Goal: Communication & Community: Answer question/provide support

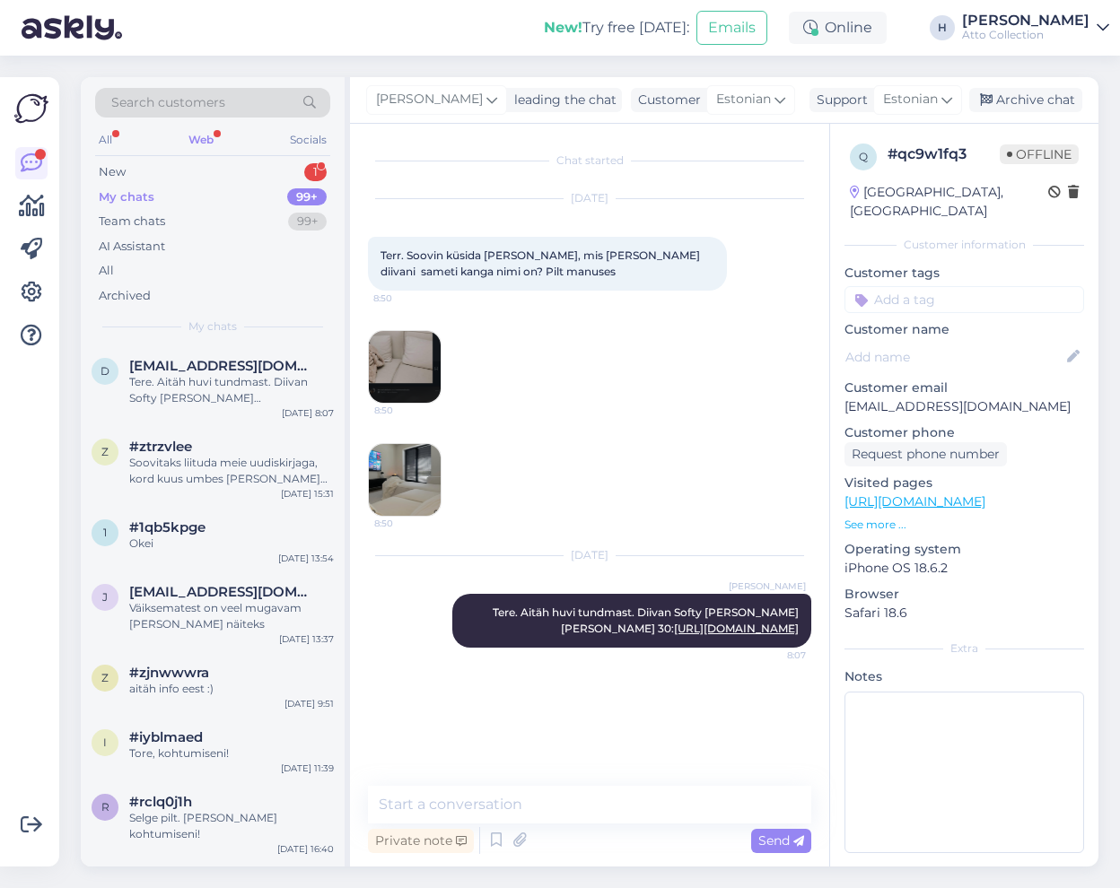
click at [193, 135] on div "Web" at bounding box center [201, 139] width 32 height 23
click at [197, 134] on div "Web" at bounding box center [201, 139] width 32 height 23
click at [113, 167] on div "New" at bounding box center [112, 172] width 27 height 18
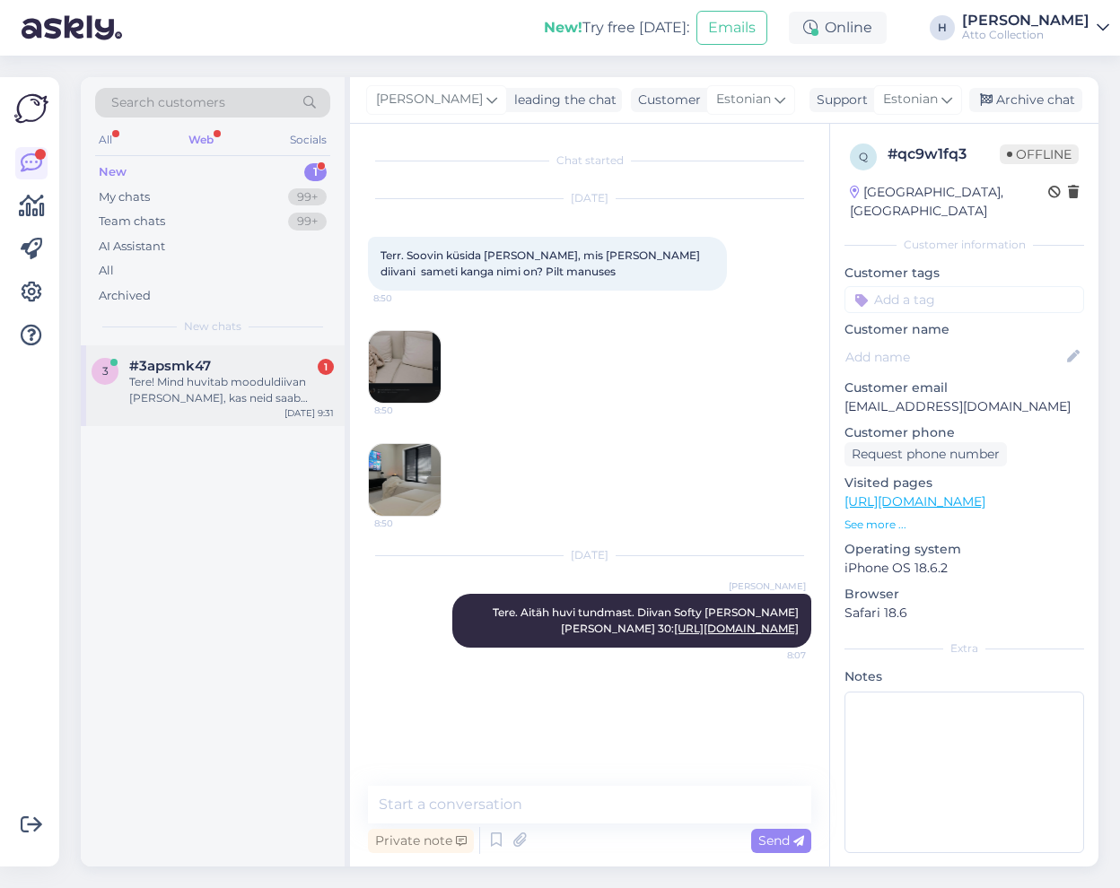
click at [204, 382] on div "Tere! Mind huvitab mooduldiivan [PERSON_NAME], kas neid saab omavahel ühendada …" at bounding box center [231, 390] width 205 height 32
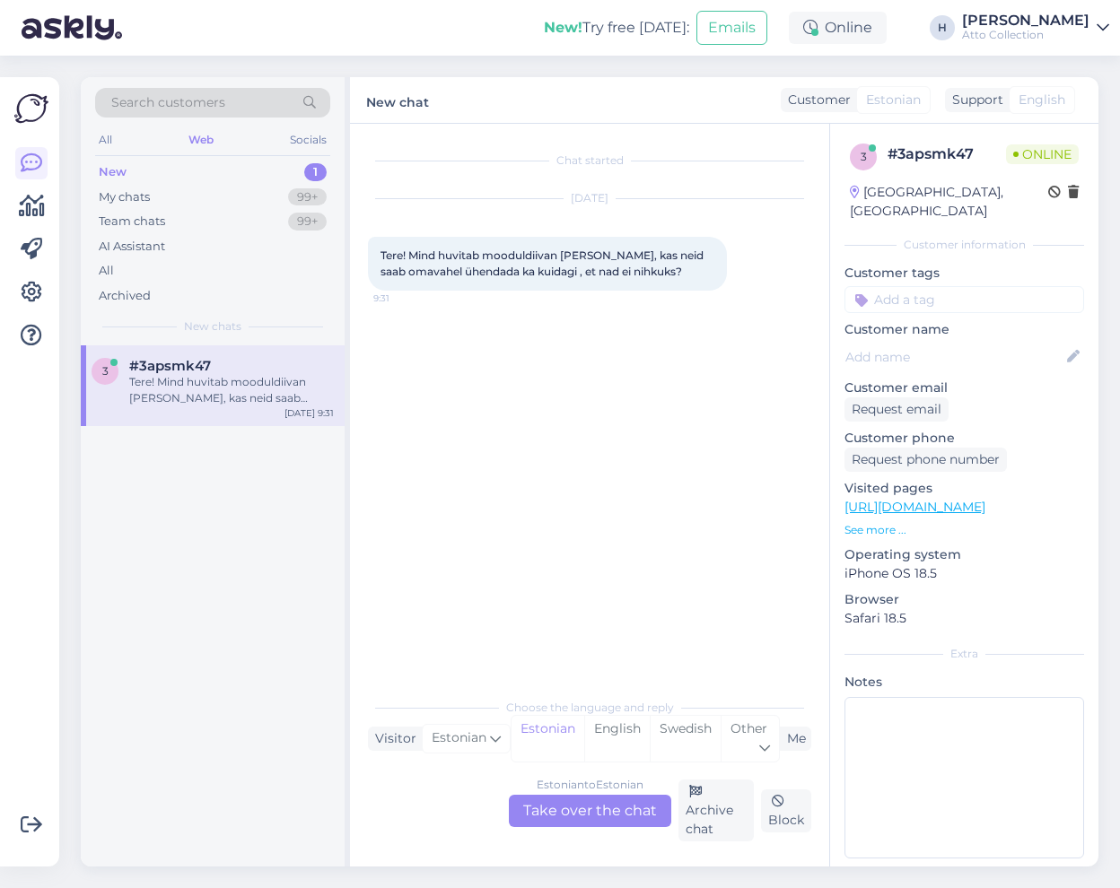
click at [599, 816] on div "Estonian to Estonian Take over the chat" at bounding box center [590, 811] width 162 height 32
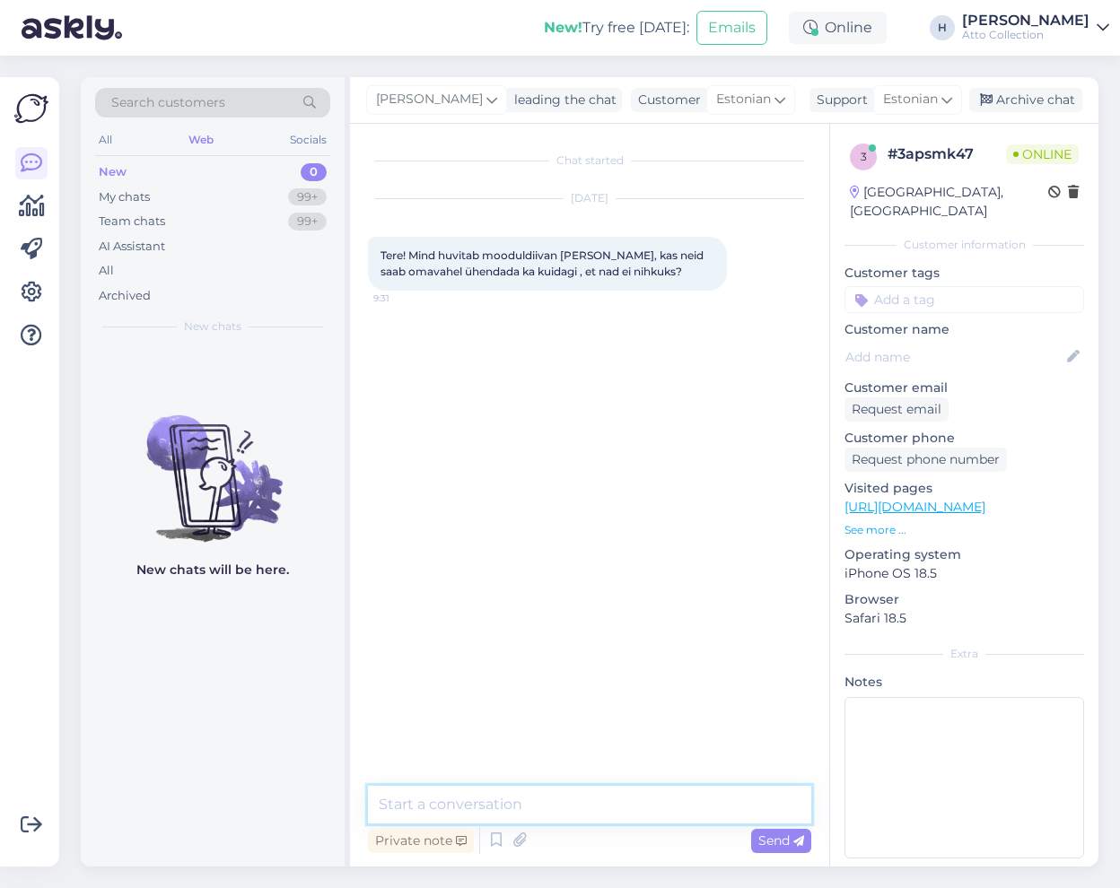
click at [502, 799] on textarea at bounding box center [589, 805] width 443 height 38
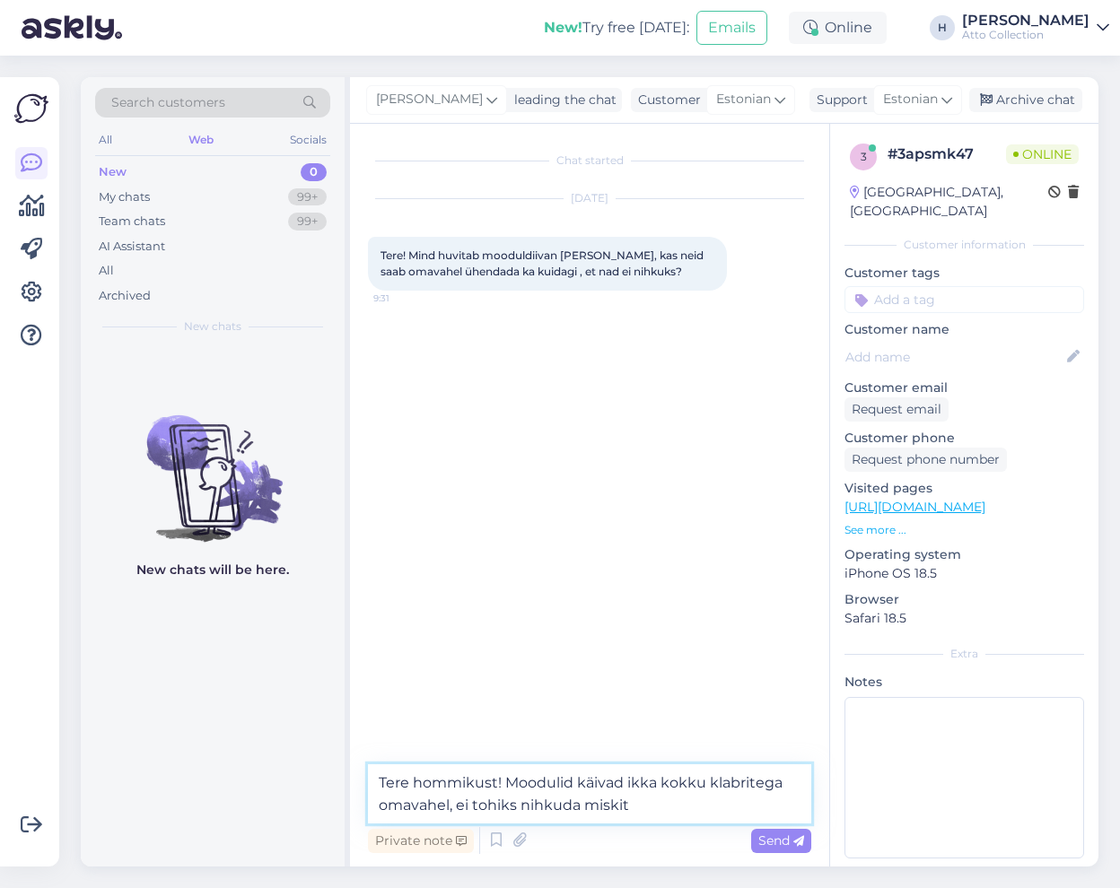
type textarea "Tere hommikust! Moodulid käivad ikka kokku klambritega omavahel, ei tohiks nihk…"
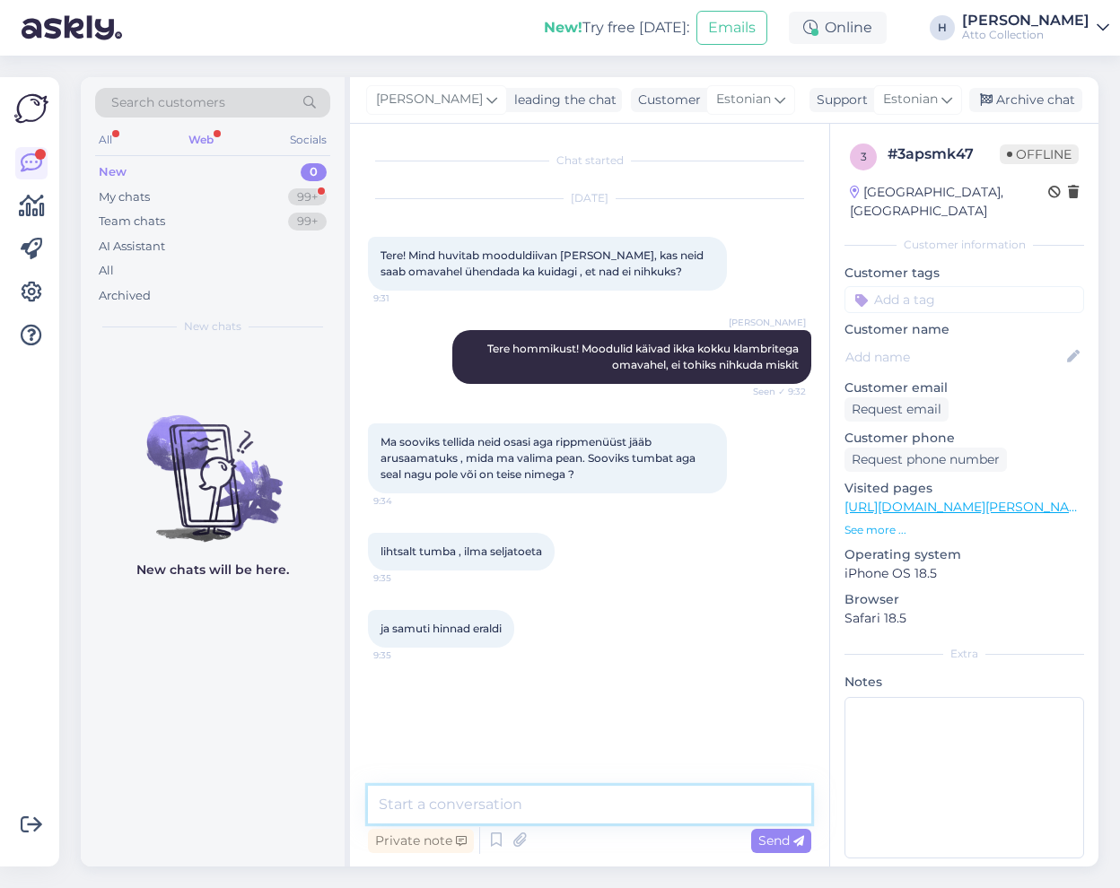
click at [590, 798] on textarea at bounding box center [589, 805] width 443 height 38
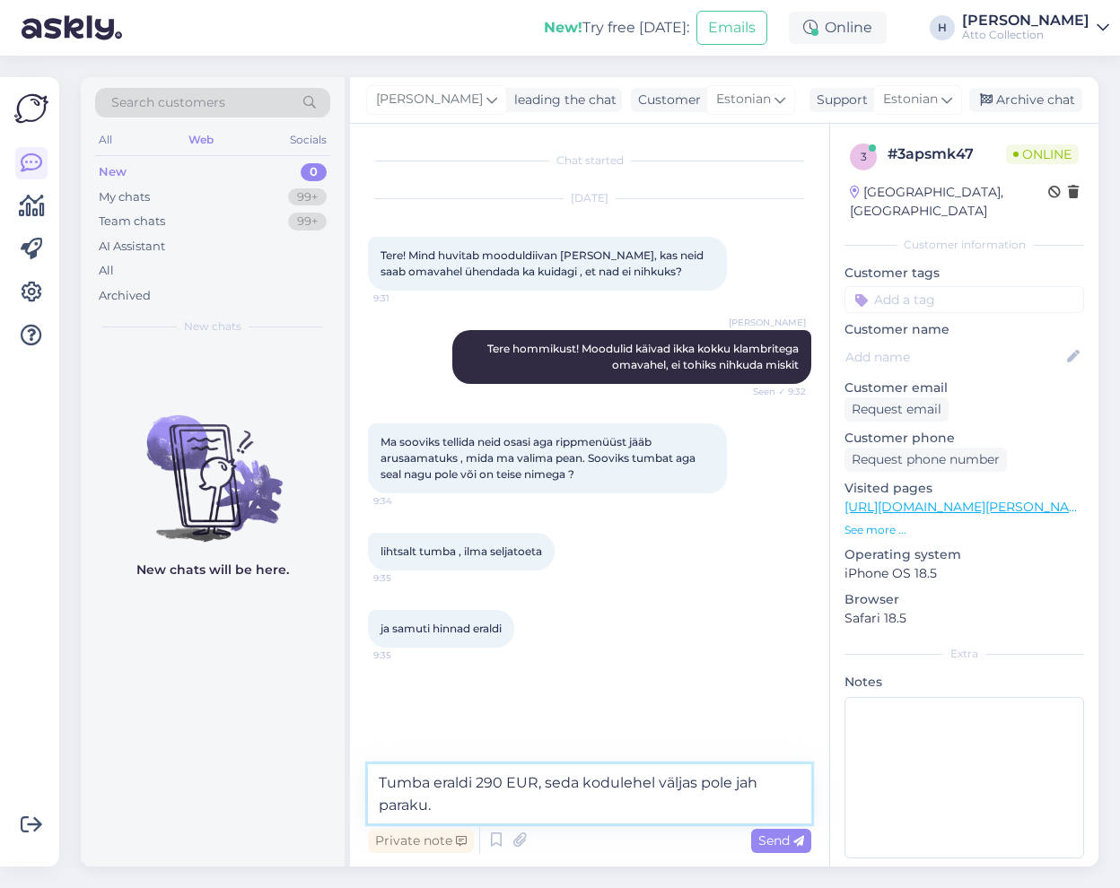
type textarea "Tumba eraldi 290 EUR, seda kodulehel väljas pole jah paraku."
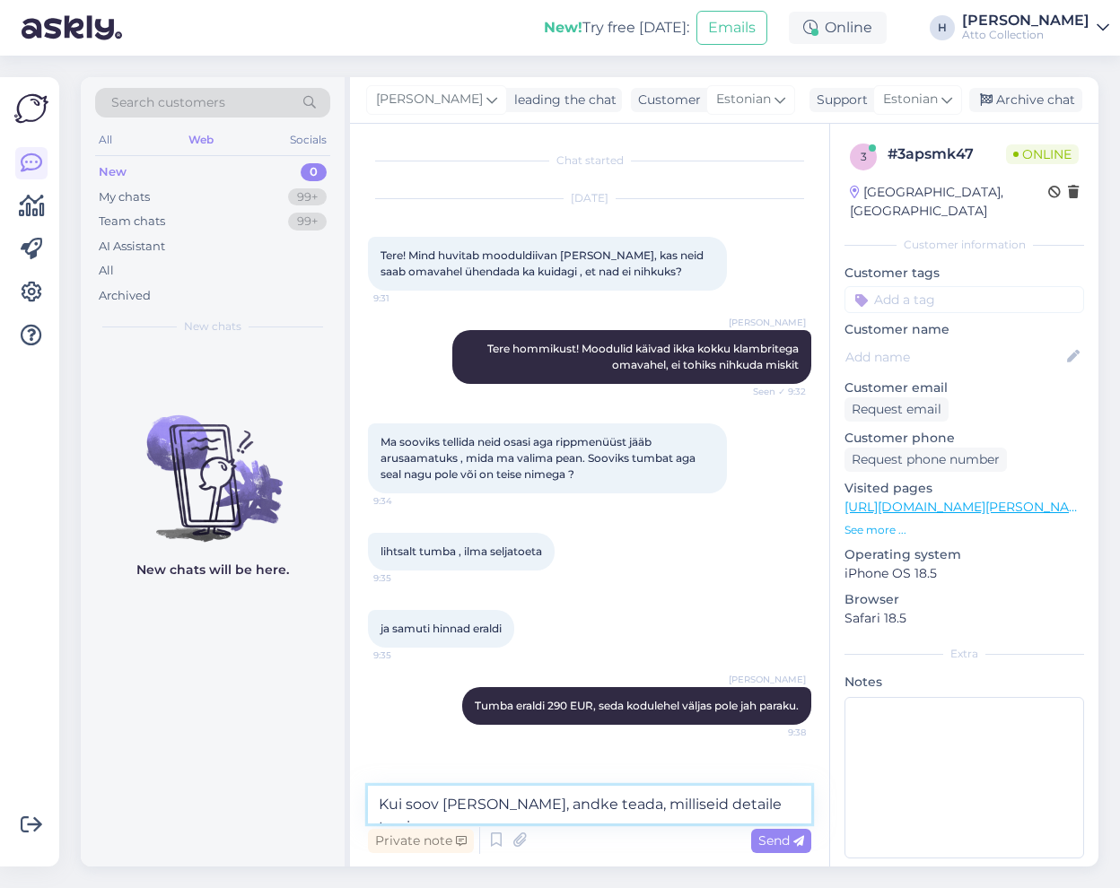
type textarea "Kui soov [PERSON_NAME], andke teada, milliseid detaile [PERSON_NAME]"
type textarea "Tumba + selg 330 EUR; Tumba + selg + käetugi"
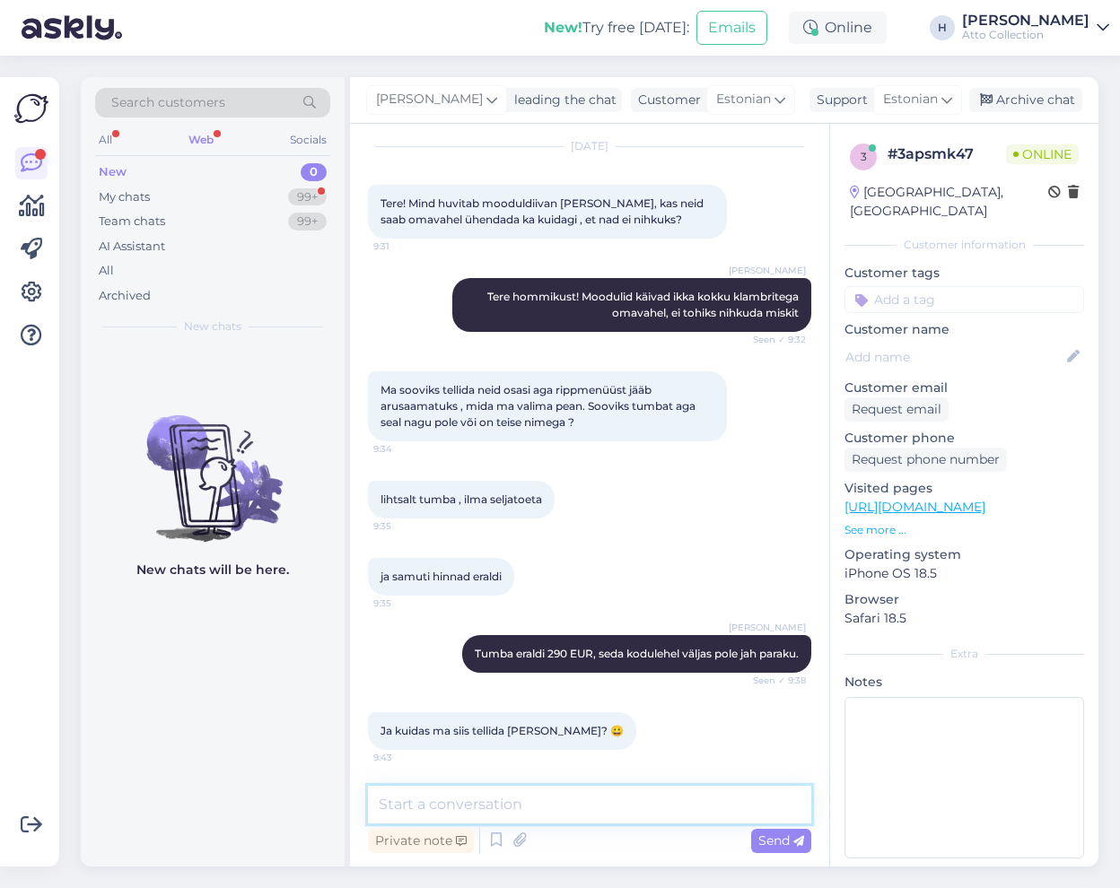
type textarea "K"
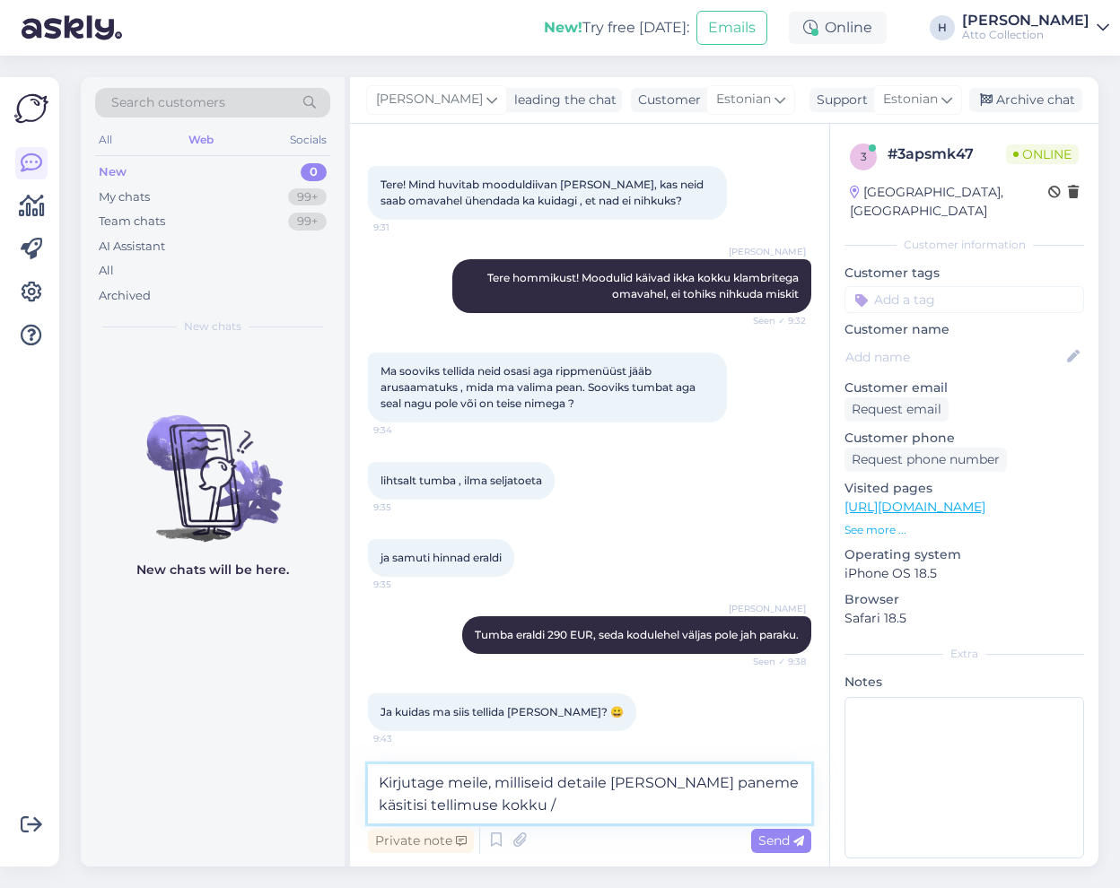
click at [638, 783] on textarea "Kirjutage meile, milliseid detaile [PERSON_NAME] paneme käsitisi tellimuse kokk…" at bounding box center [589, 793] width 443 height 59
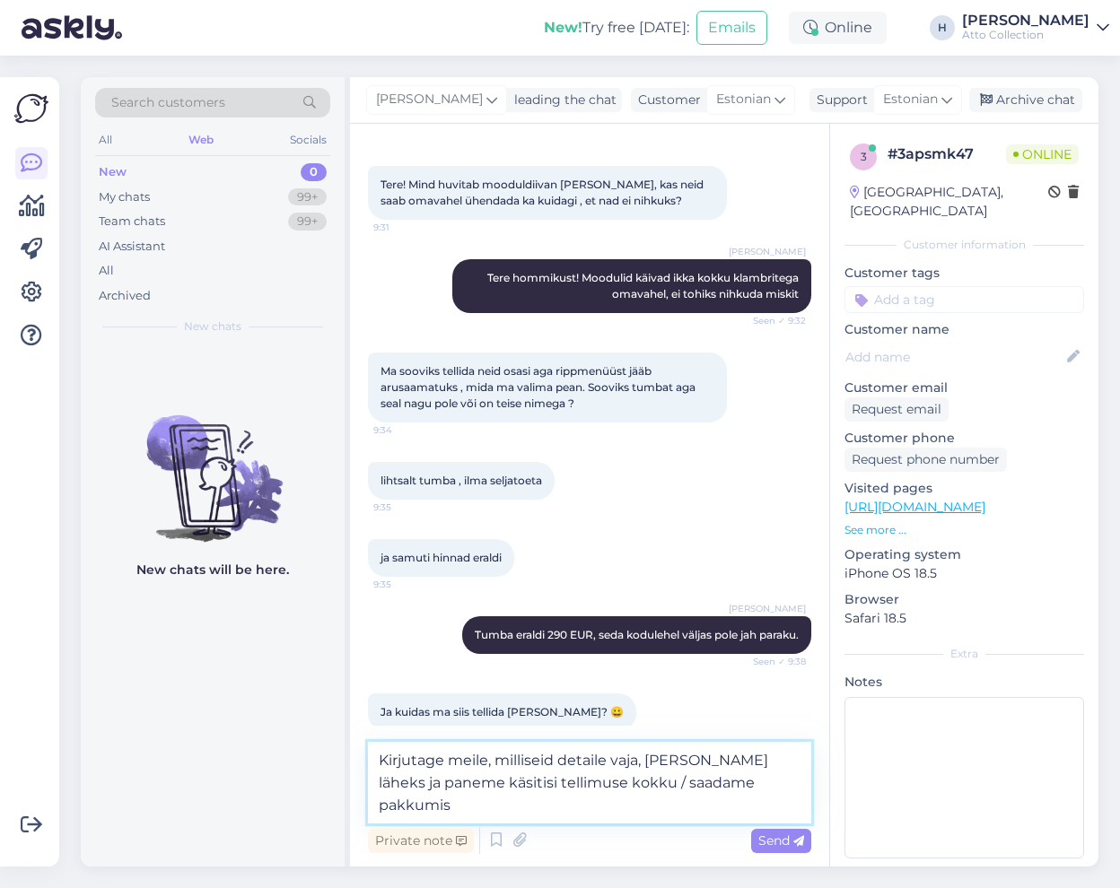
type textarea "Kirjutage meile, milliseid detaile vaja, [PERSON_NAME] läheks ja paneme käsitis…"
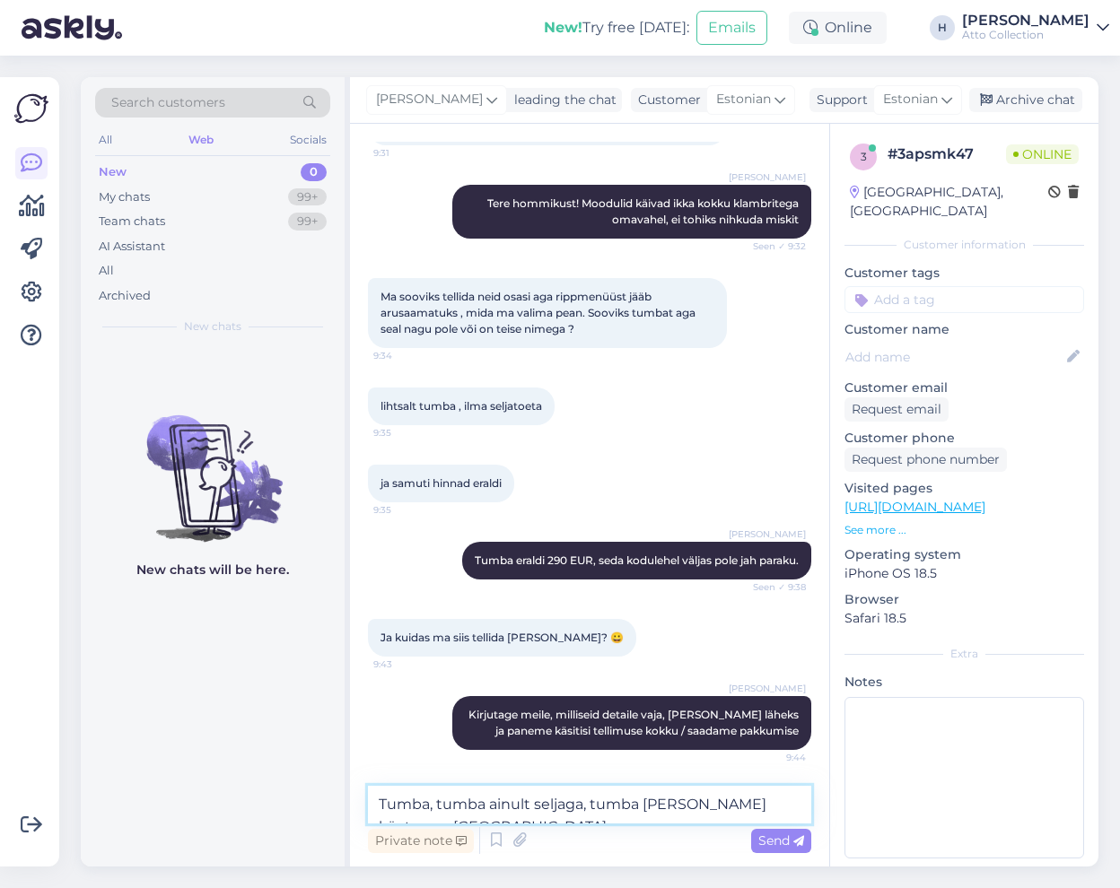
scroll to position [167, 0]
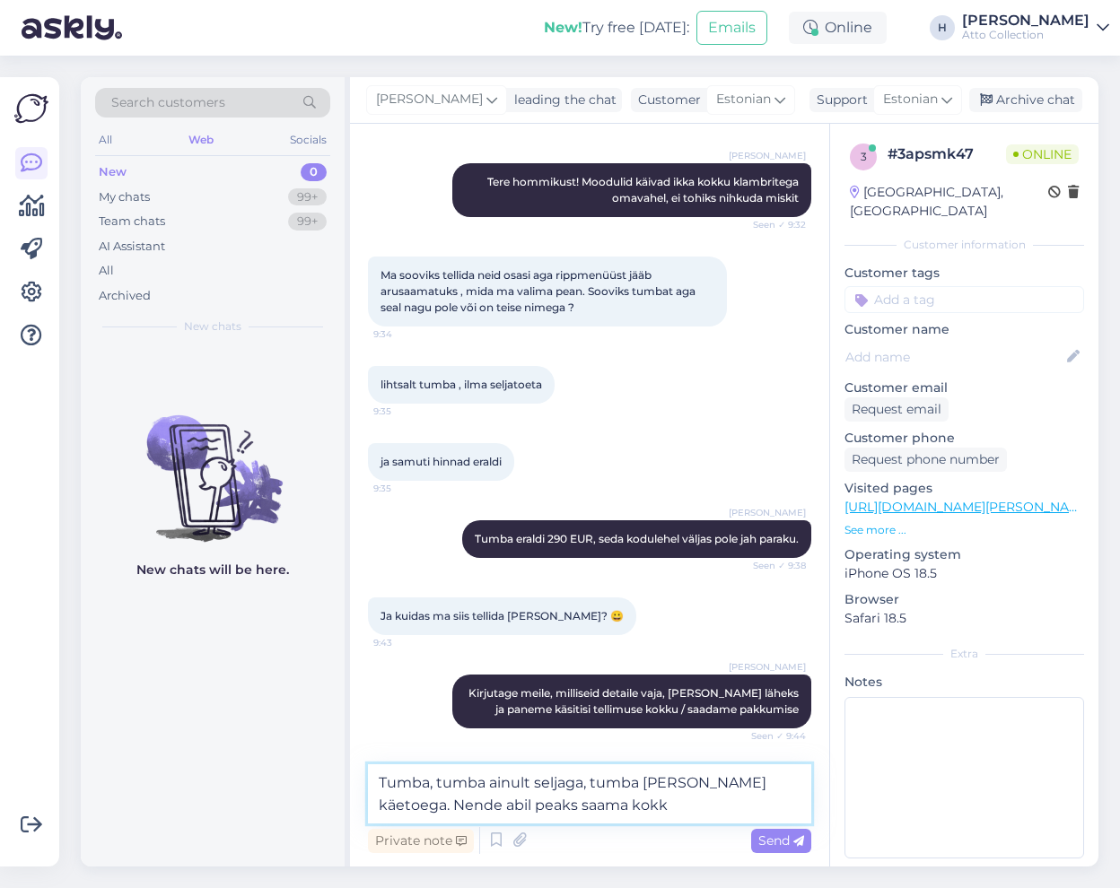
type textarea "Tumba, tumba ainult seljaga, tumba [PERSON_NAME] käetoega. Nende abil peaks saa…"
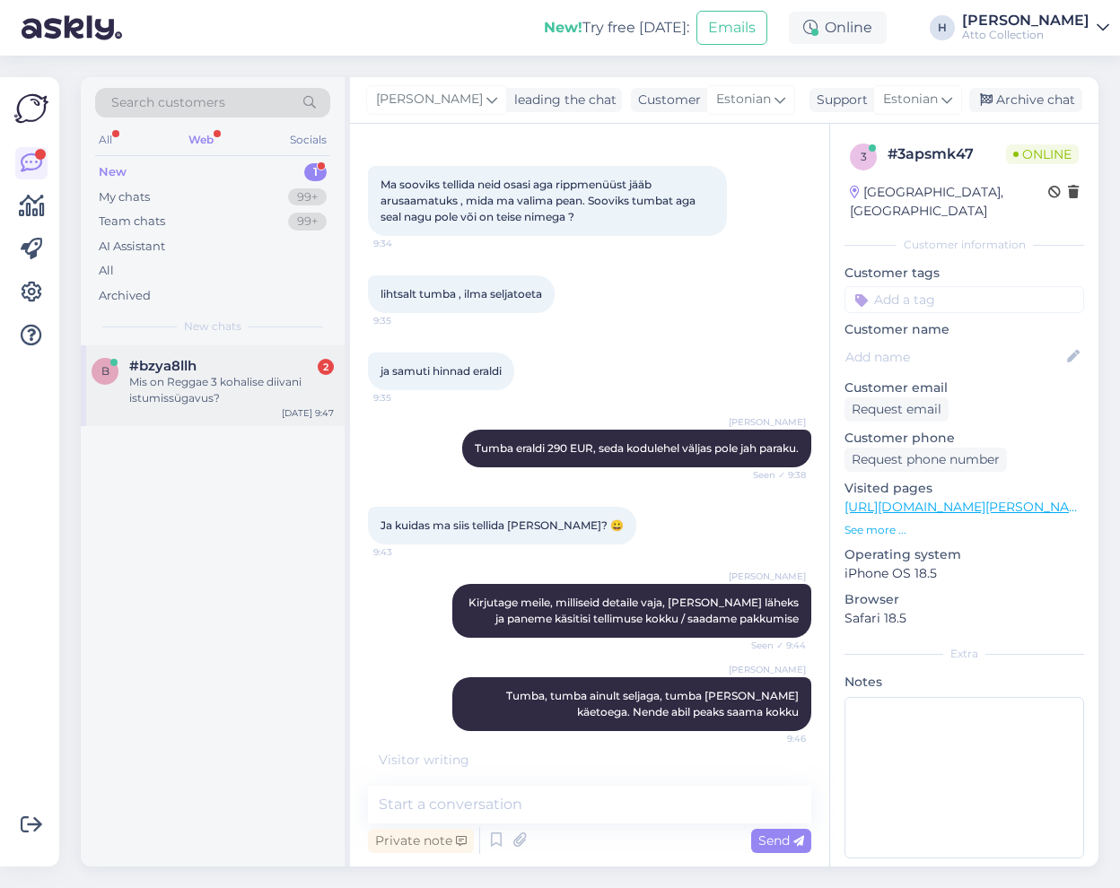
scroll to position [239, 0]
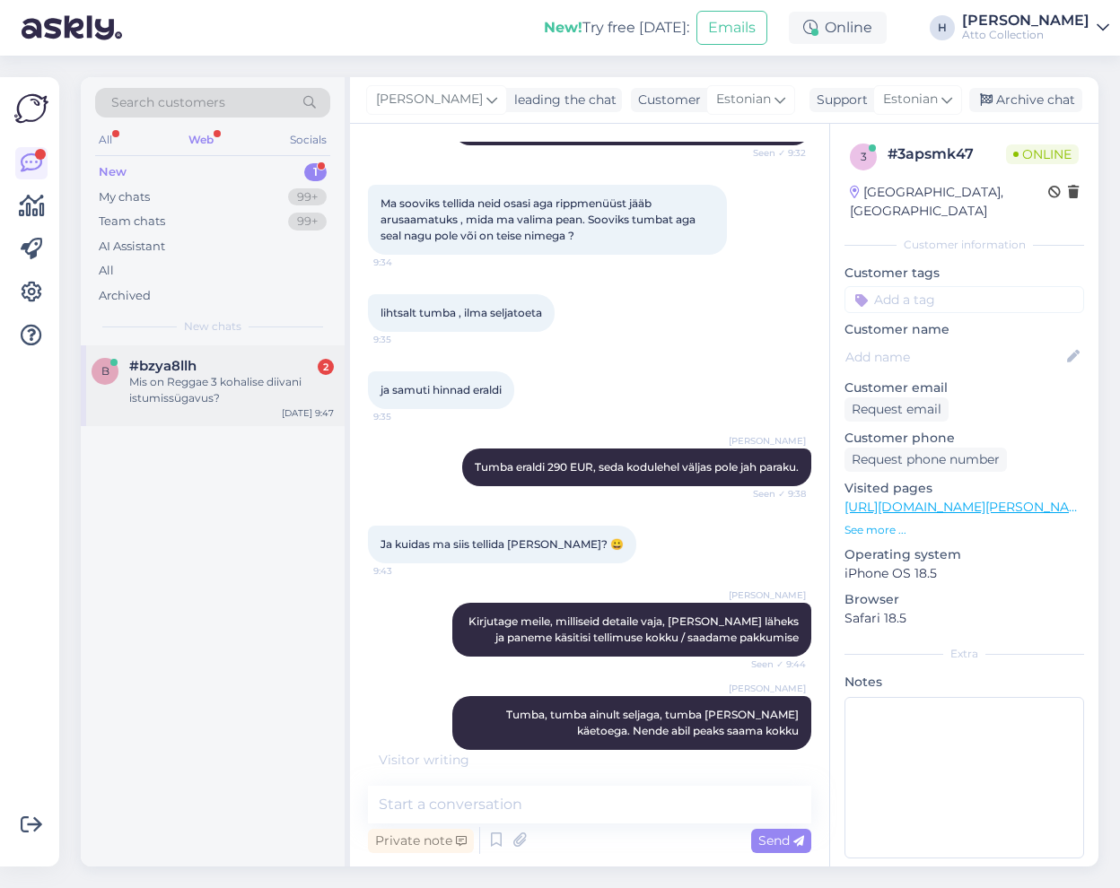
click at [186, 388] on div "Mis on Reggae 3 kohalise diivani istumissügavus?" at bounding box center [231, 390] width 205 height 32
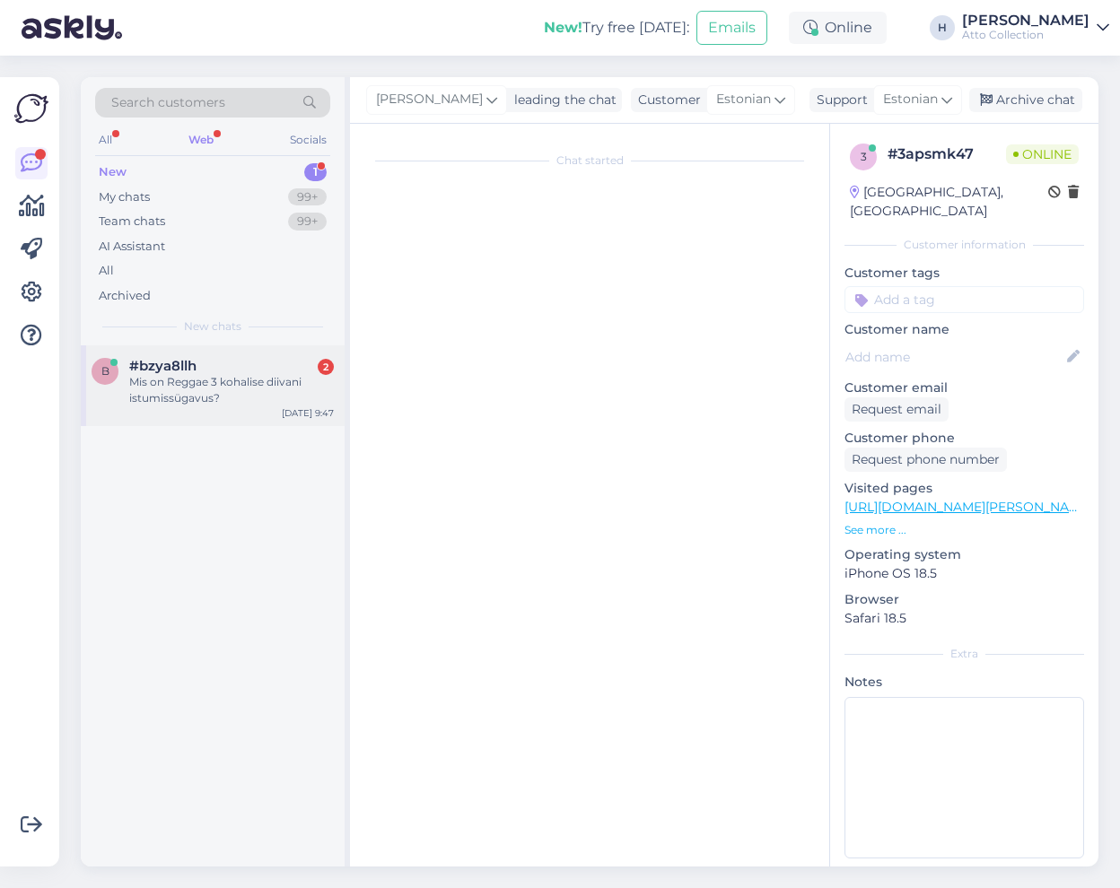
scroll to position [0, 0]
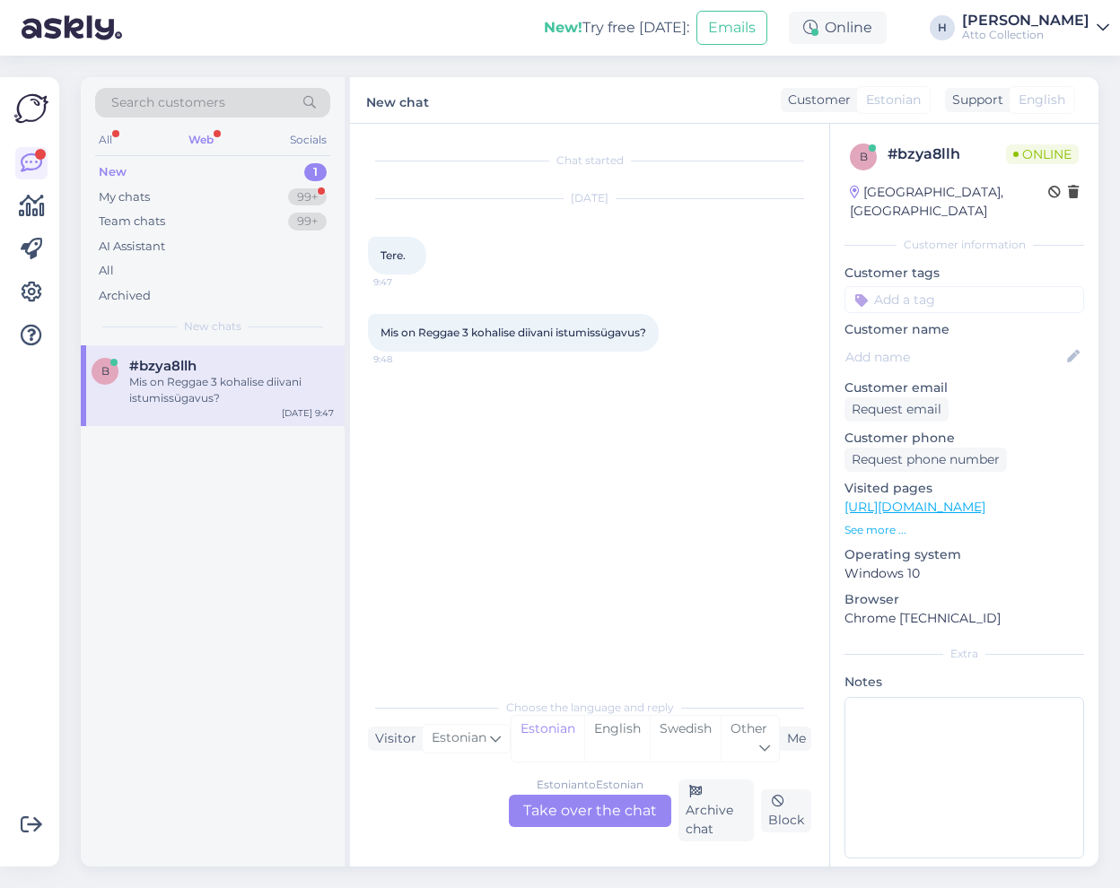
click at [589, 808] on div "Estonian to Estonian Take over the chat" at bounding box center [590, 811] width 162 height 32
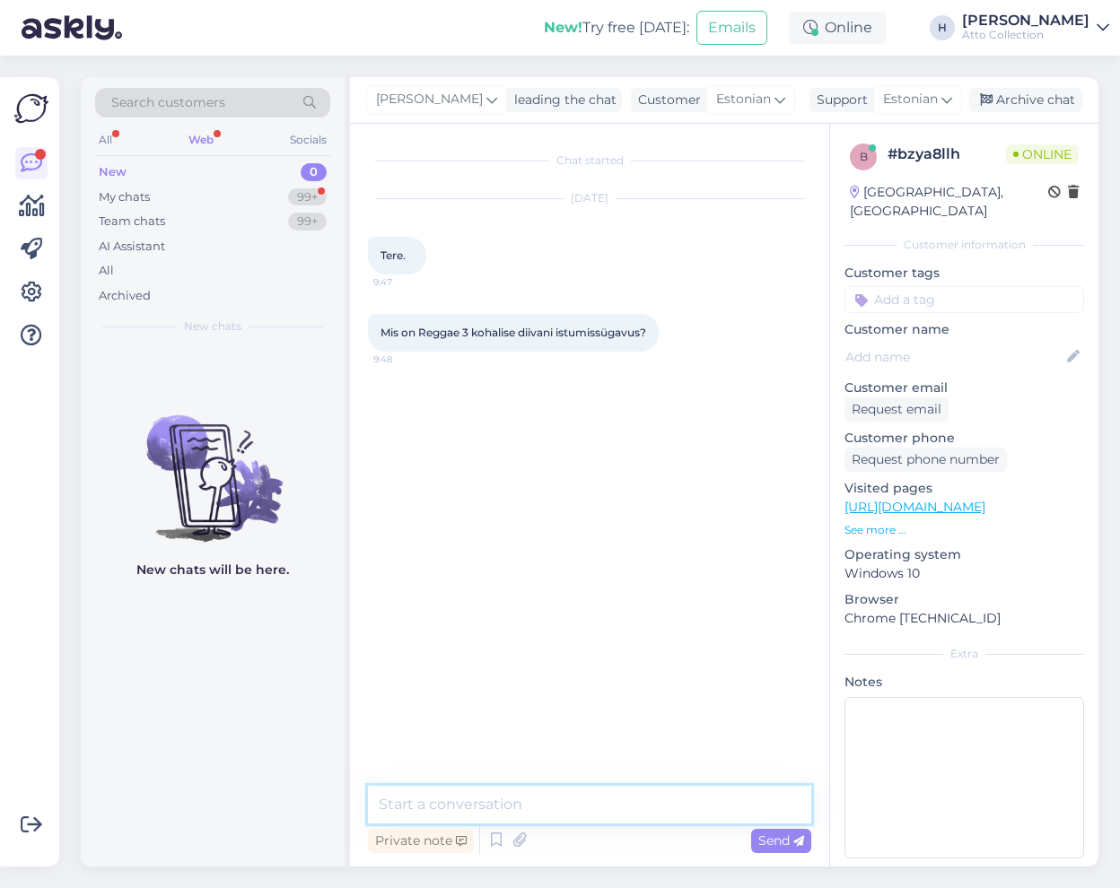
click at [496, 806] on textarea at bounding box center [589, 805] width 443 height 38
click at [574, 794] on textarea "Tere hommikust!" at bounding box center [589, 805] width 443 height 38
type textarea "Tere hommikust! 57"
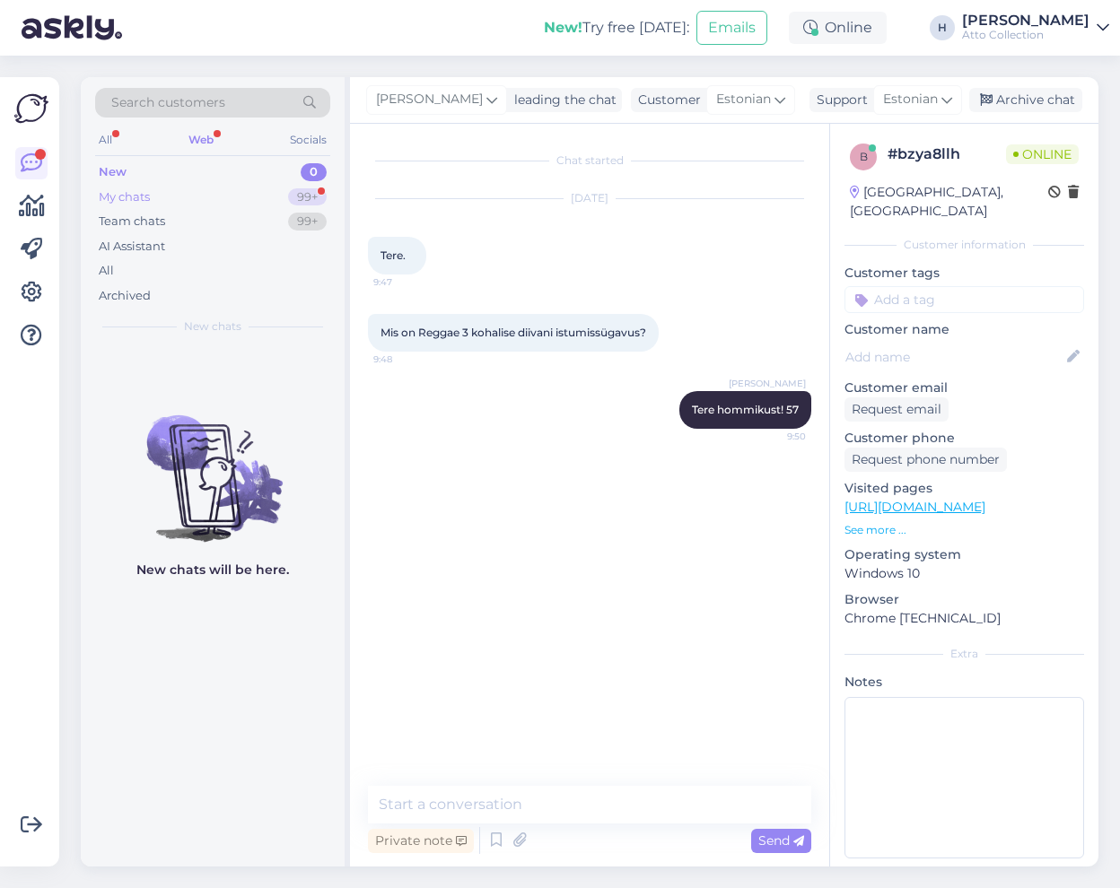
click at [148, 194] on div "My chats" at bounding box center [124, 197] width 51 height 18
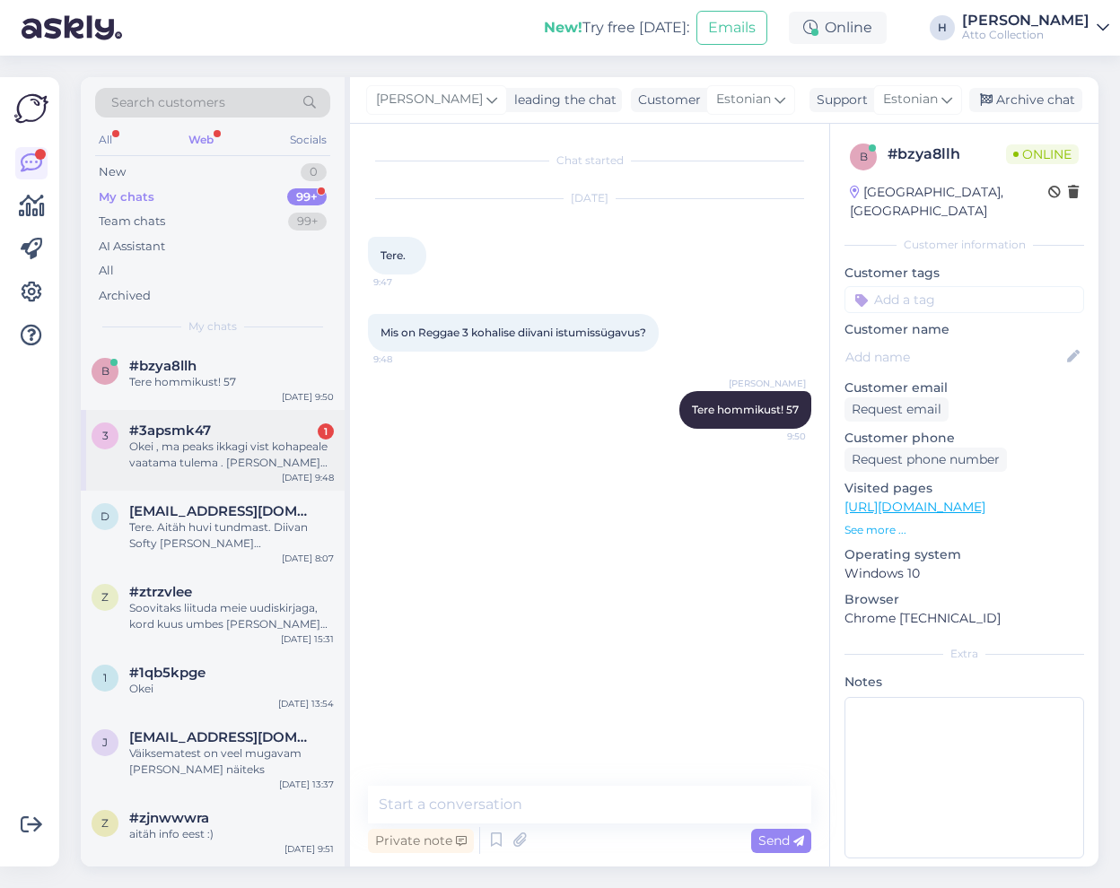
click at [168, 451] on div "Okei , ma peaks ikkagi vist kohapeale vaatama tulema . [PERSON_NAME] natuke aru…" at bounding box center [231, 455] width 205 height 32
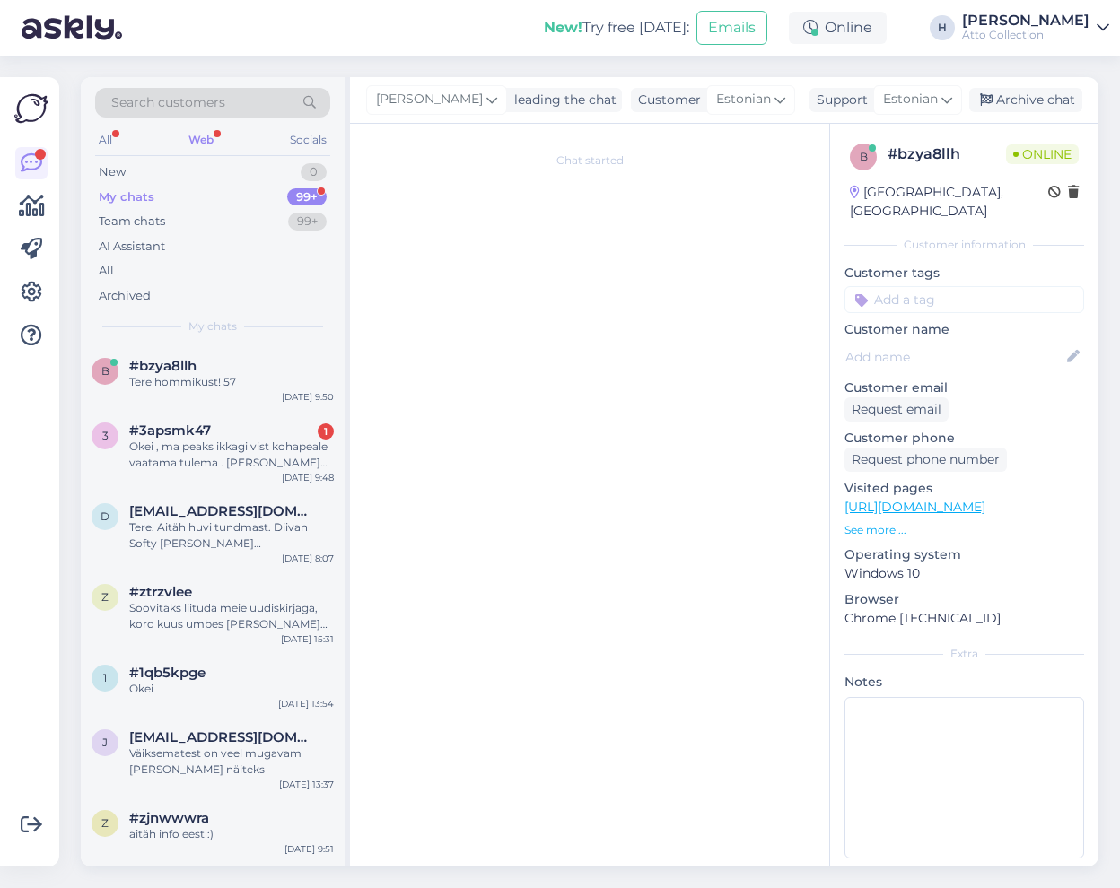
scroll to position [332, 0]
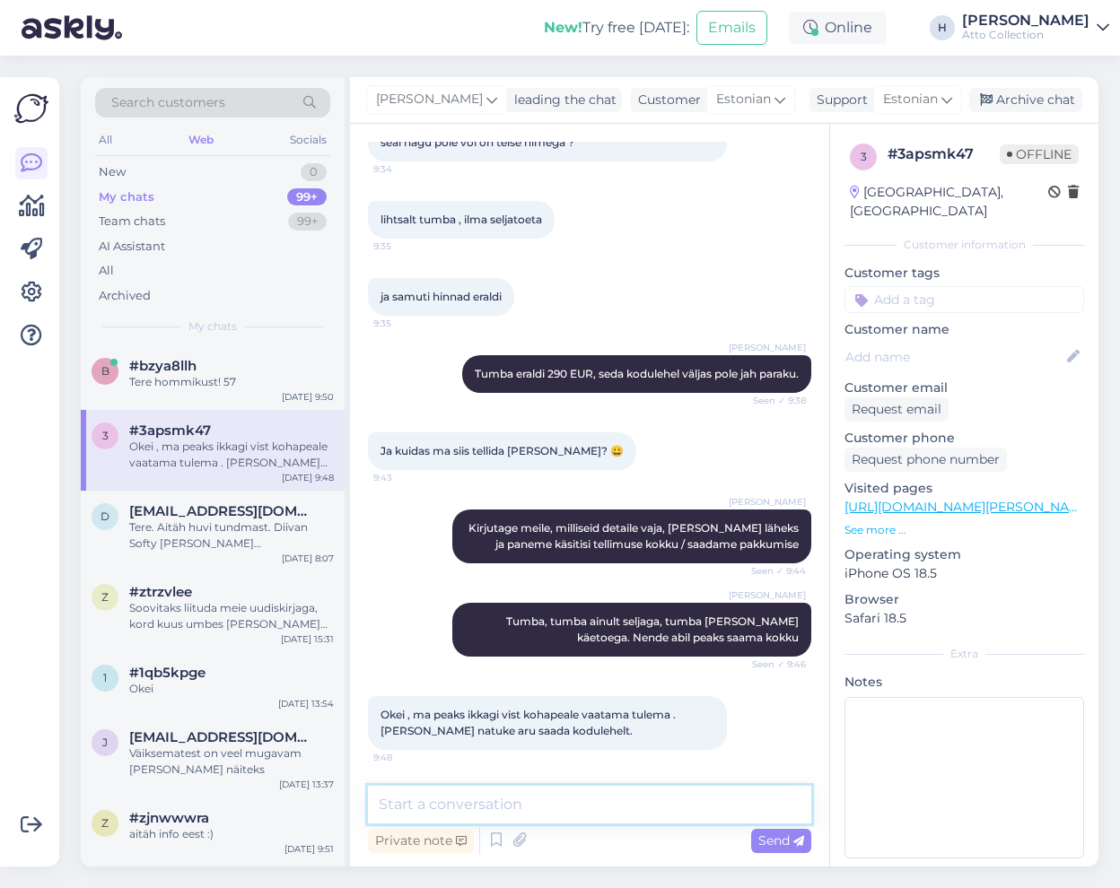
click at [460, 808] on textarea at bounding box center [589, 805] width 443 height 38
type textarea "[PERSON_NAME] on [PERSON_NAME] tehases tutvumiseks olemas, võib tulla tutvuma"
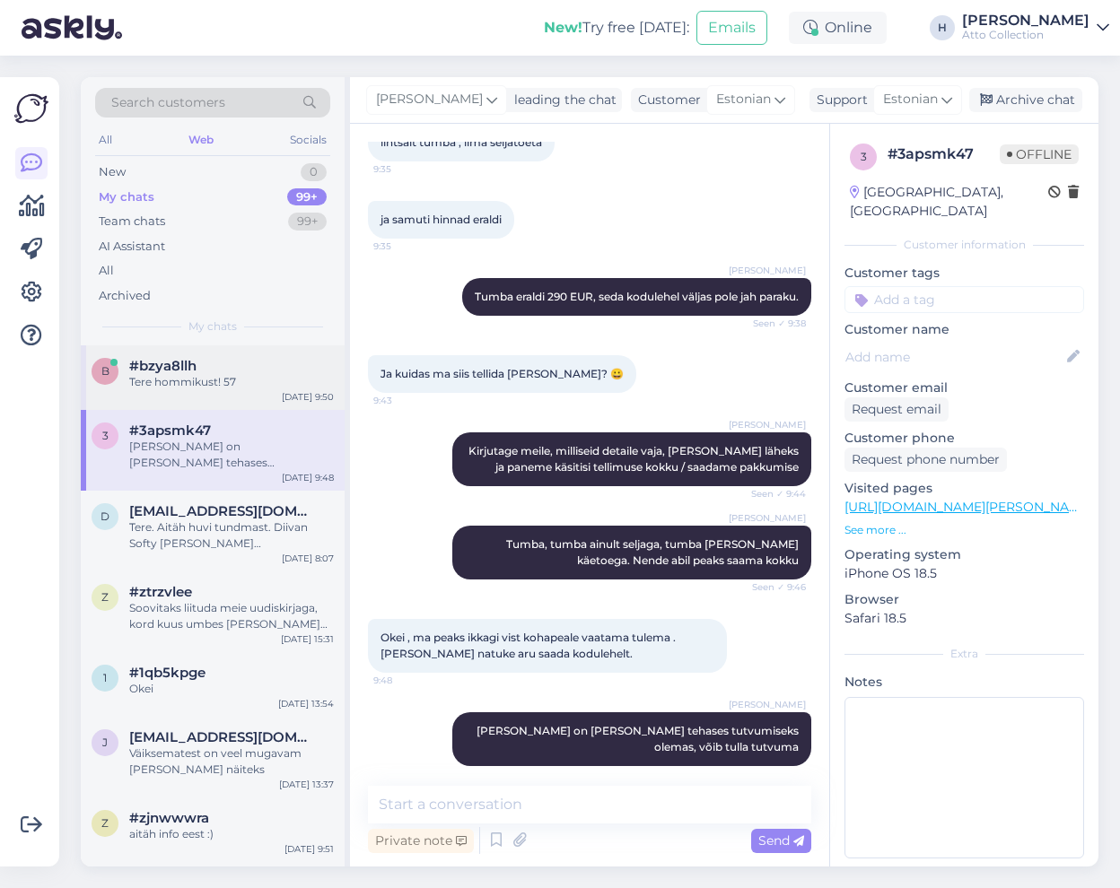
click at [179, 371] on span "#bzya8llh" at bounding box center [162, 366] width 67 height 16
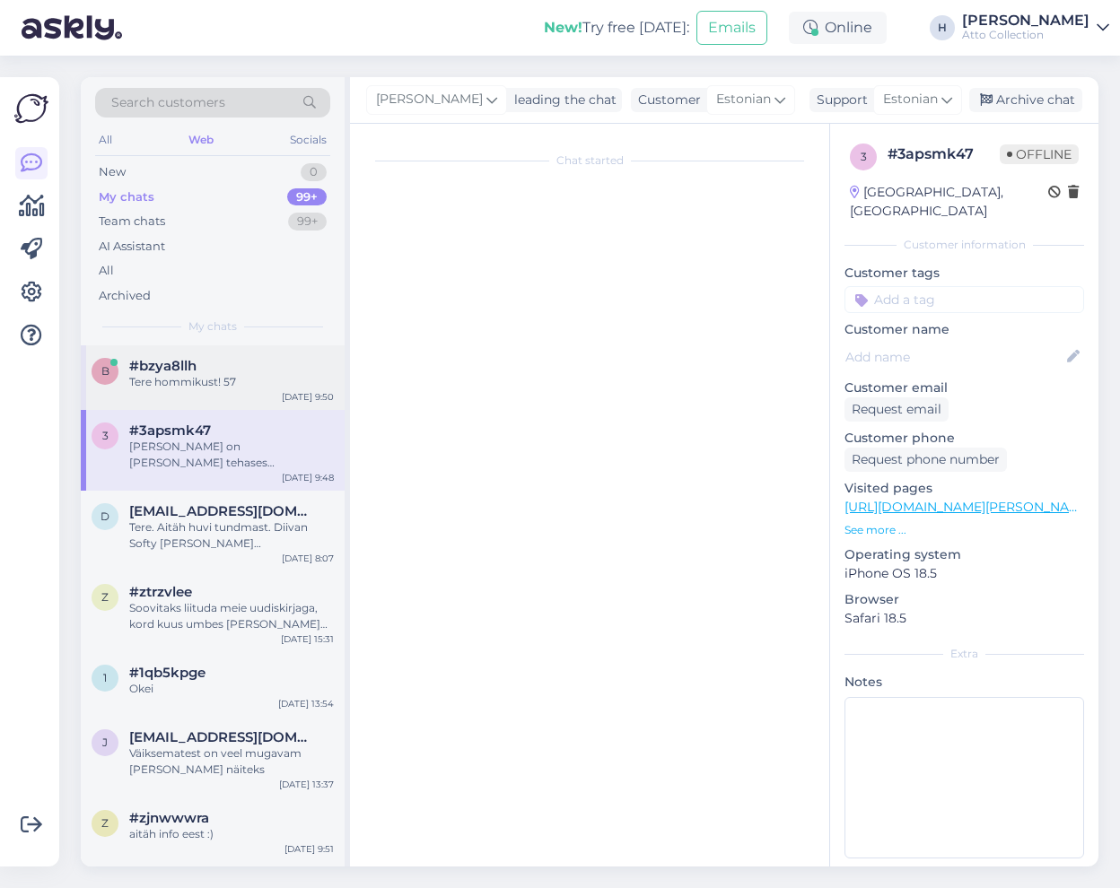
scroll to position [0, 0]
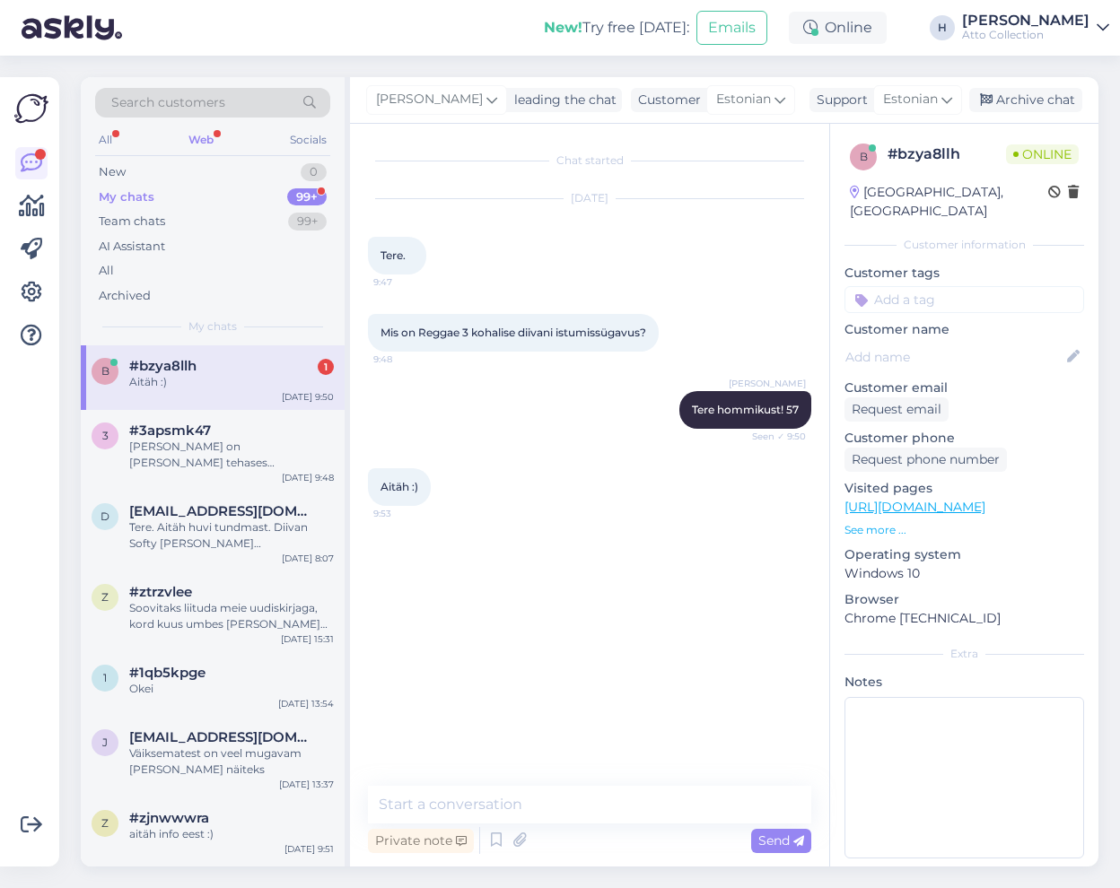
click at [178, 375] on div "Aitäh :)" at bounding box center [231, 382] width 205 height 16
click at [586, 802] on textarea at bounding box center [589, 805] width 443 height 38
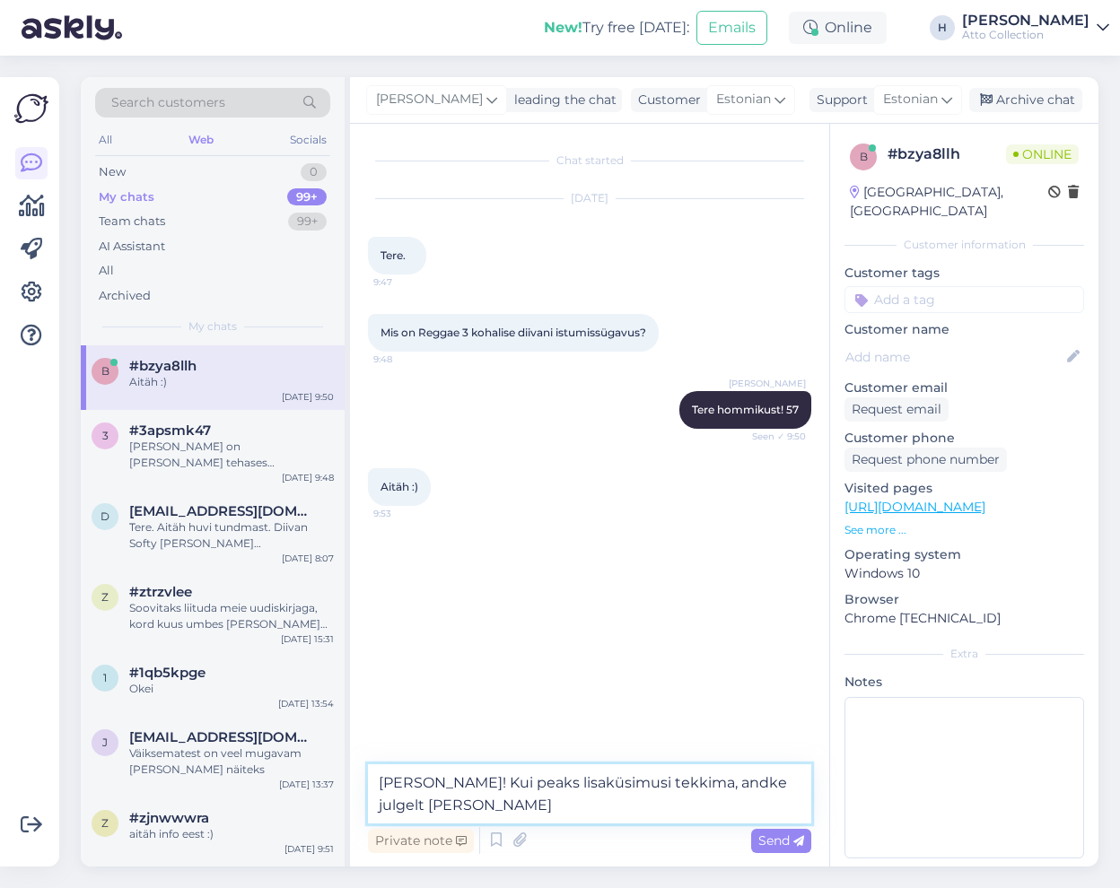
type textarea "[PERSON_NAME]! Kui peaks lisaküsimusi tekkima, andke julgelt [PERSON_NAME]"
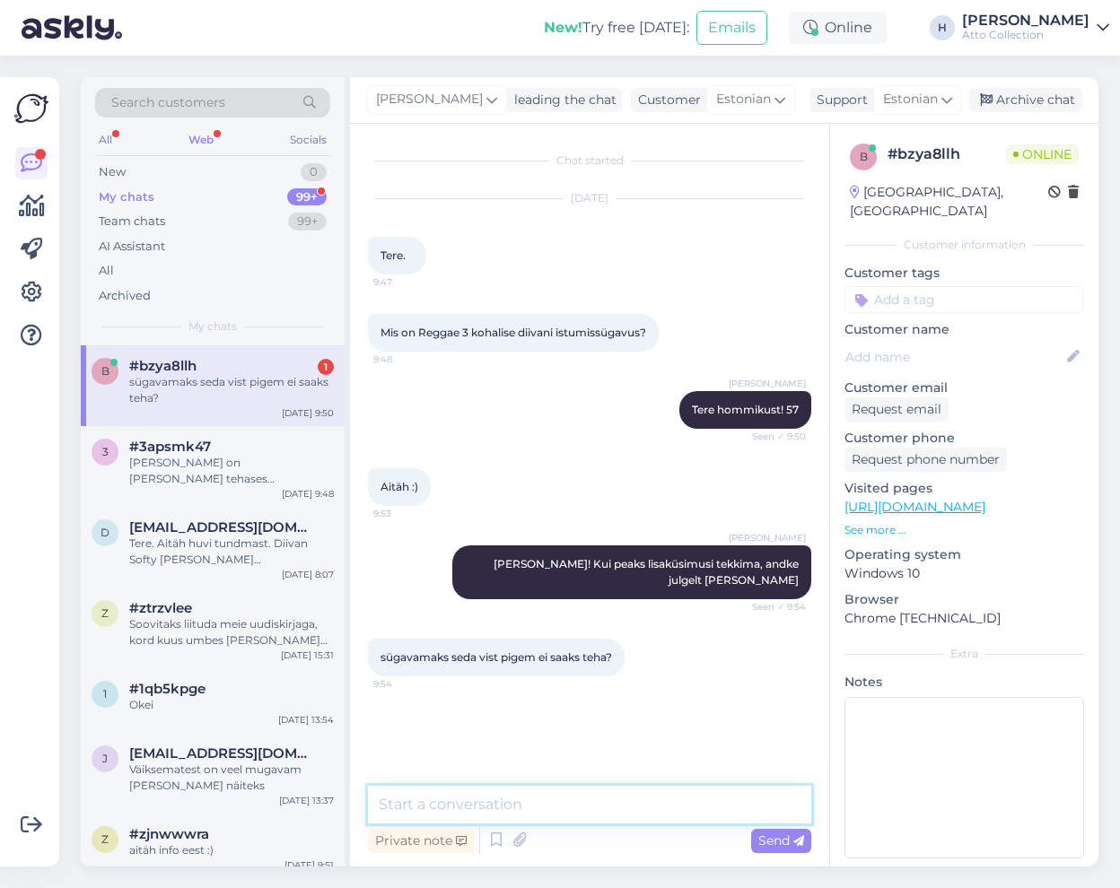
click at [457, 808] on textarea at bounding box center [589, 805] width 443 height 38
type textarea "Saame eritellimusena teha ikka sügavamaks"
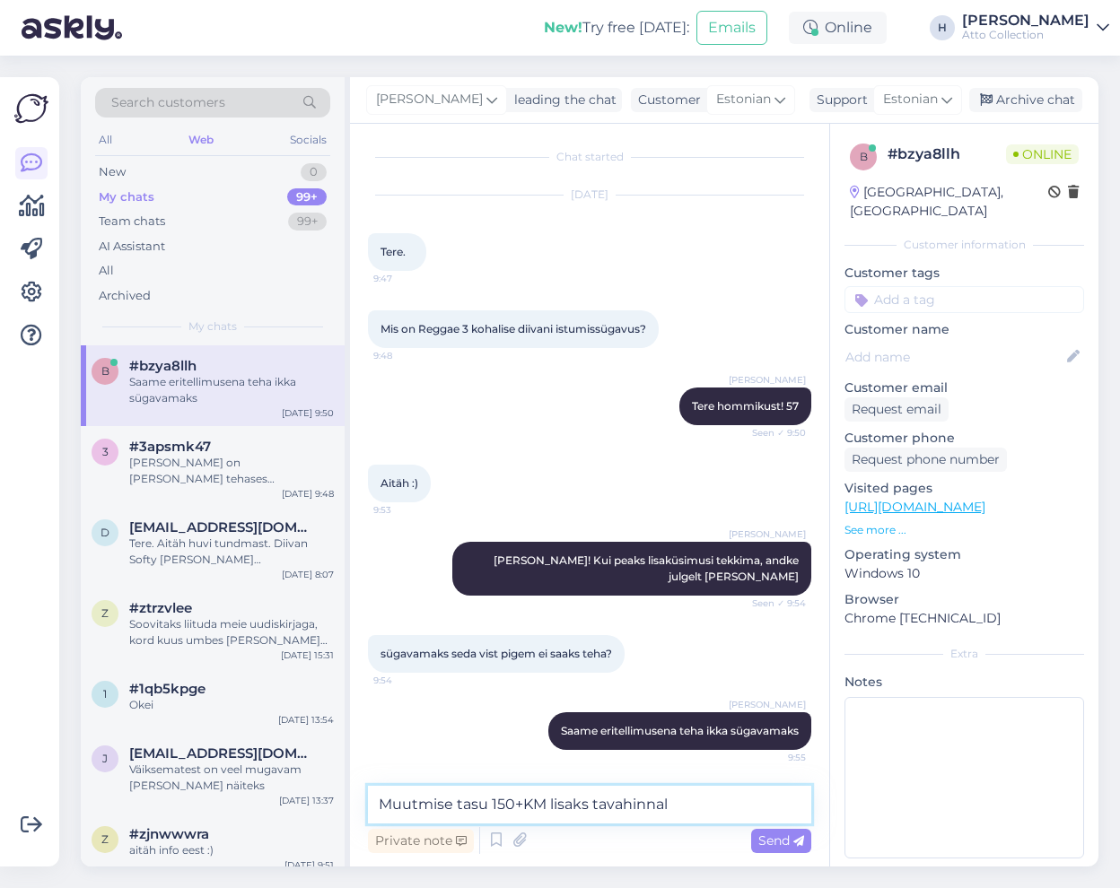
type textarea "Muutmise tasu 150+KM lisaks tavahinnale"
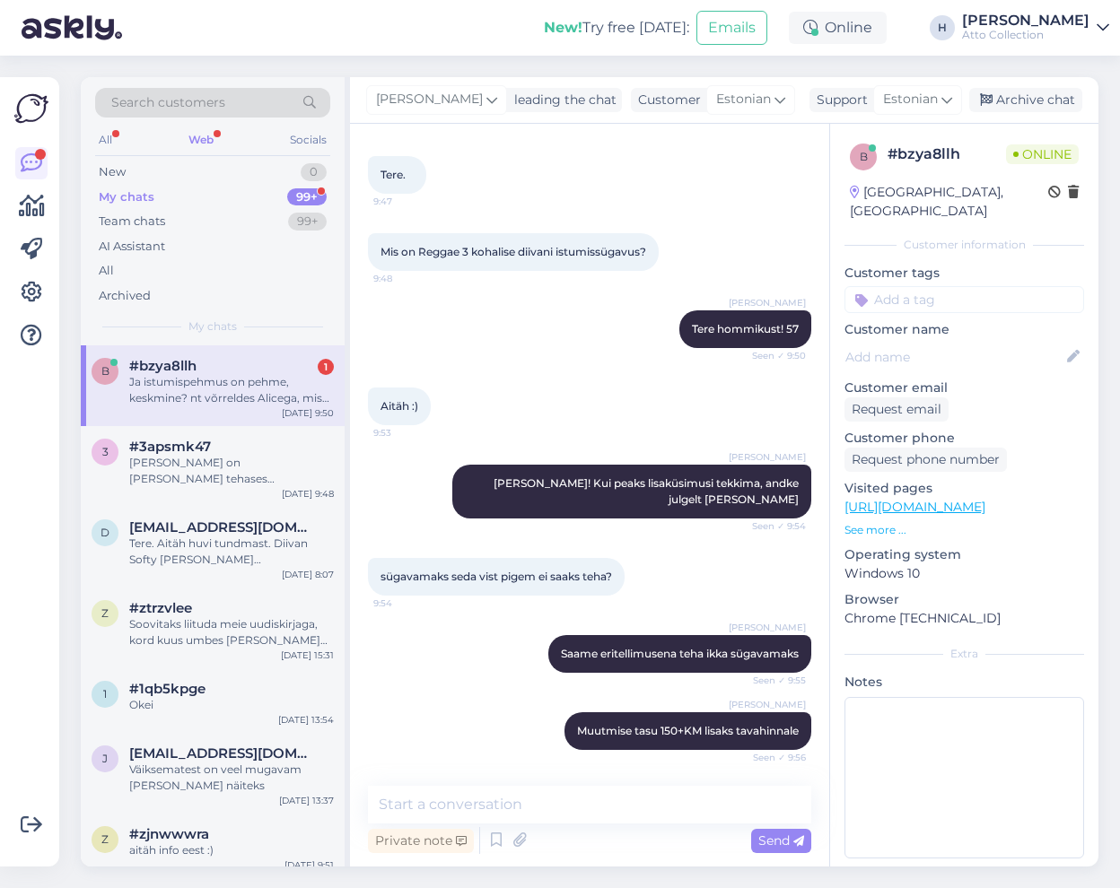
scroll to position [190, 0]
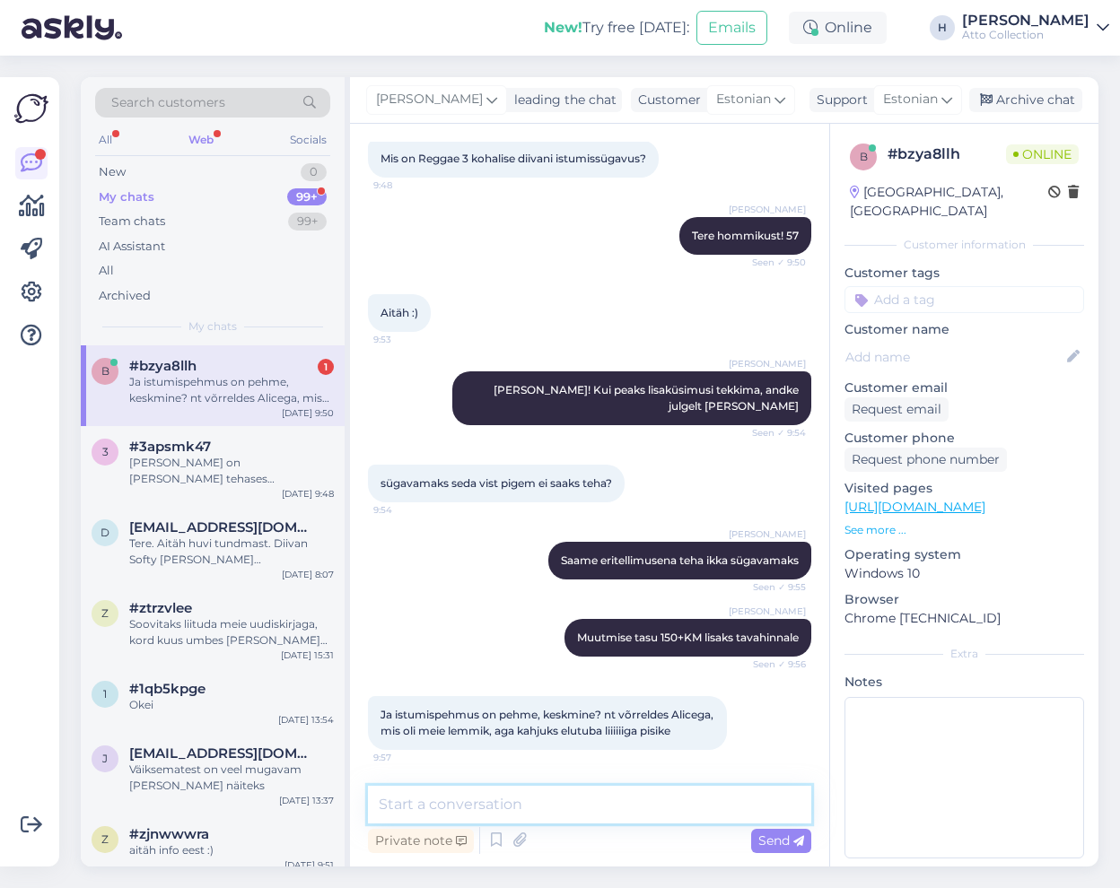
click at [520, 799] on textarea at bounding box center [589, 805] width 443 height 38
click at [521, 812] on textarea "Pigem keskmine" at bounding box center [589, 805] width 443 height 38
click at [572, 801] on textarea "Pigem keskmine" at bounding box center [589, 805] width 443 height 38
type textarea "Reggae on pigem keskmise pehmusega"
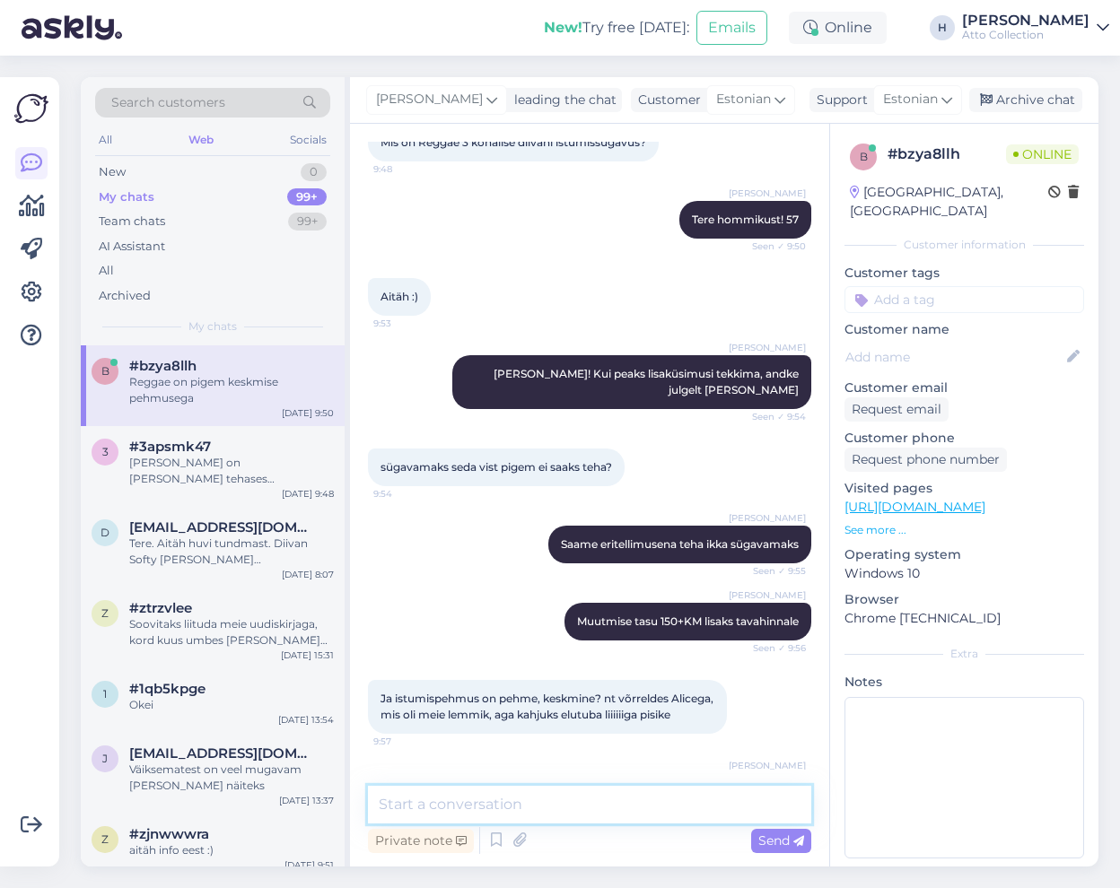
scroll to position [267, 0]
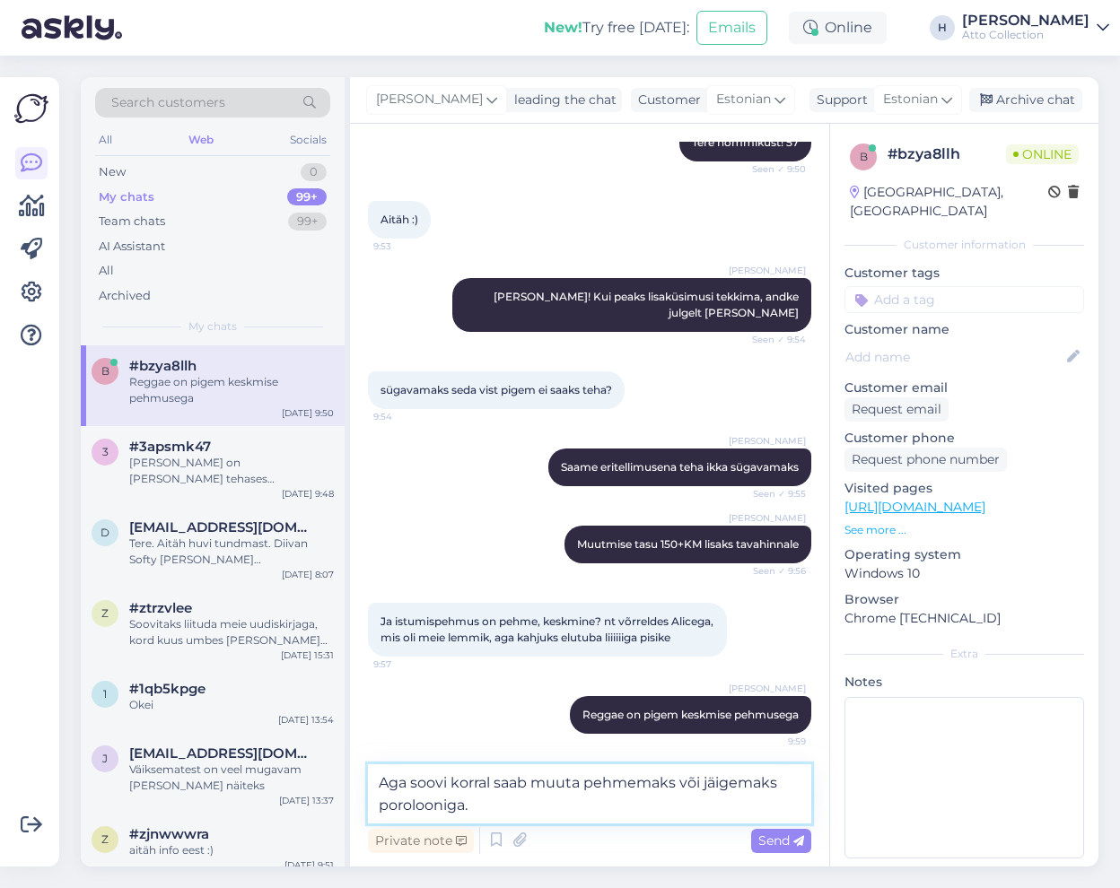
click at [567, 806] on textarea "Aga soovi korral saab muuta pehmemaks või jäigemaks porolooniga." at bounding box center [589, 793] width 443 height 59
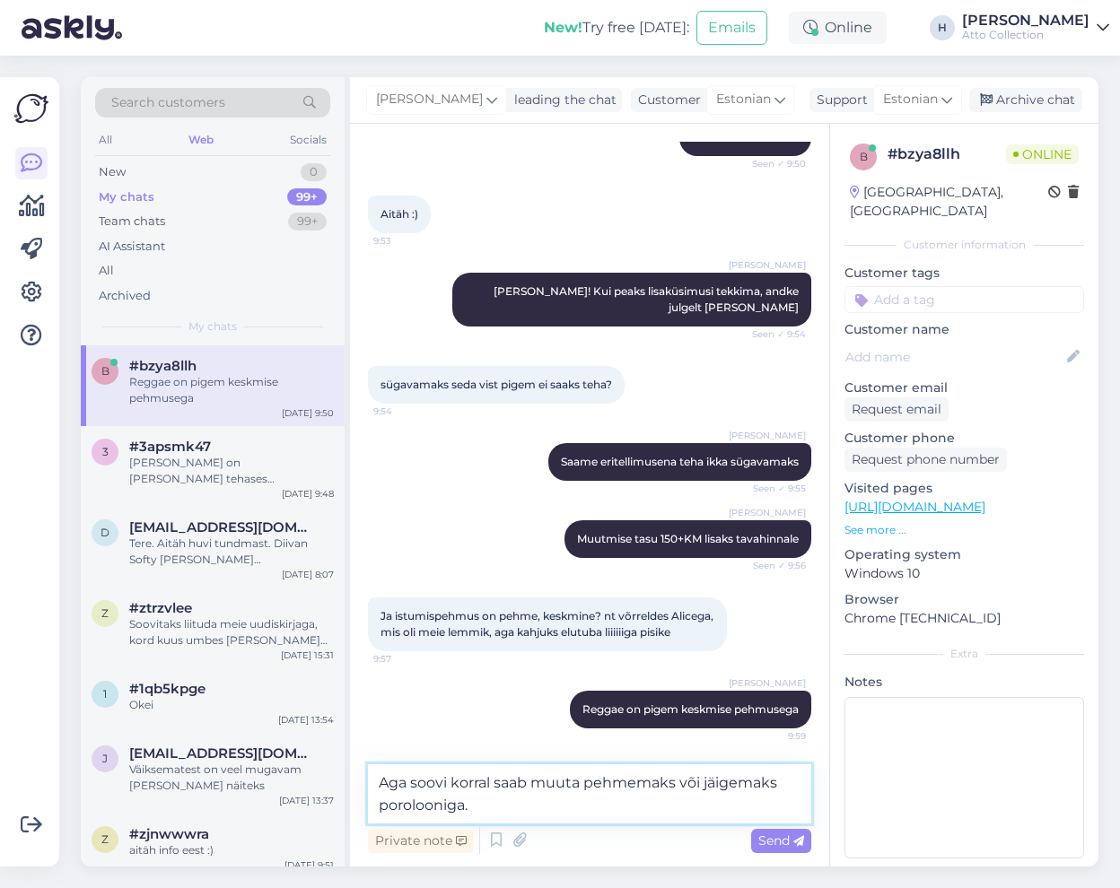
click at [555, 810] on textarea "Aga soovi korral saab muuta pehmemaks või jäigemaks porolooniga." at bounding box center [589, 793] width 443 height 59
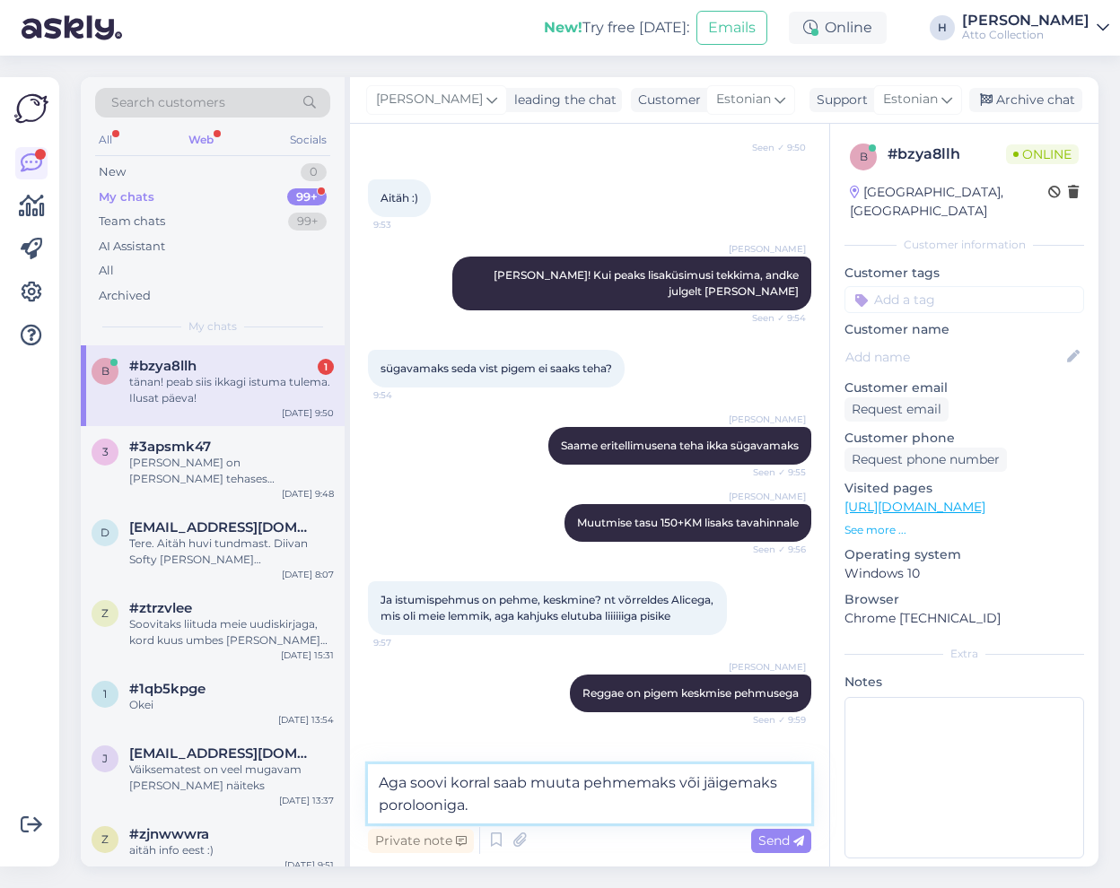
scroll to position [366, 0]
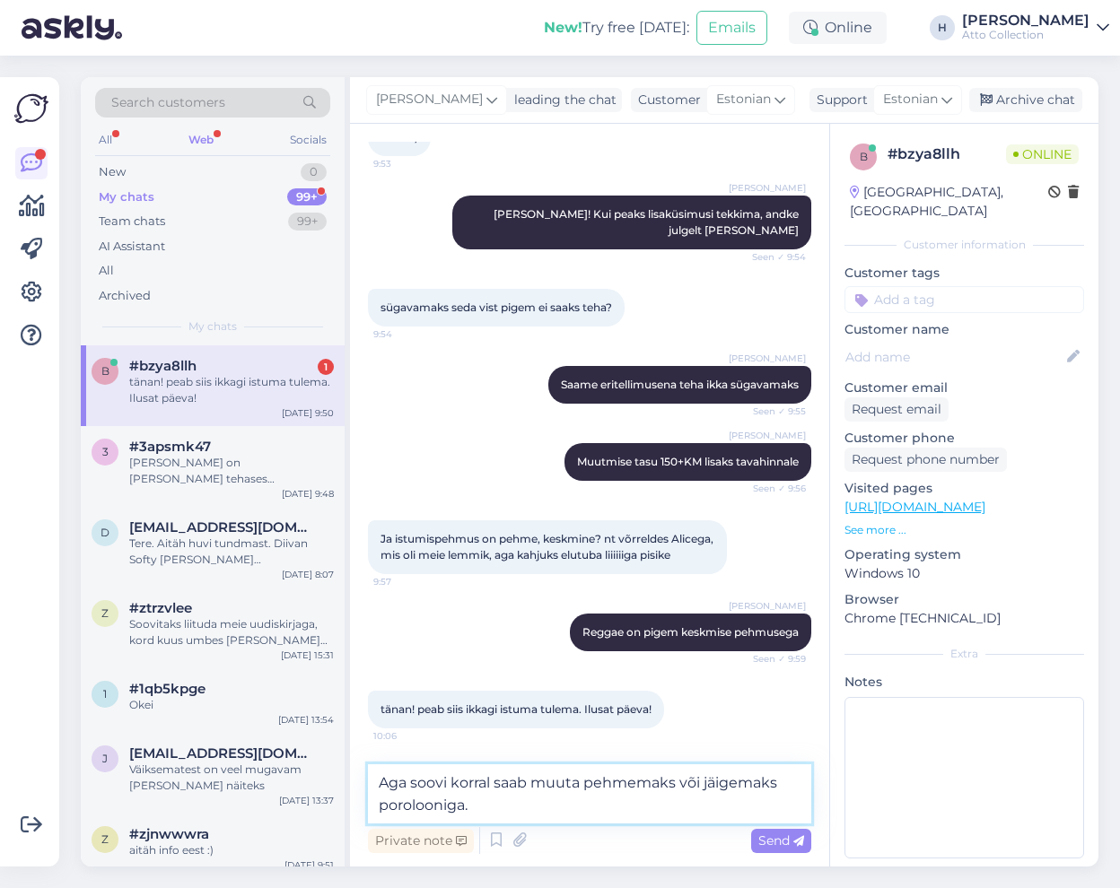
click at [505, 810] on textarea "Aga soovi korral saab muuta pehmemaks või jäigemaks porolooniga." at bounding box center [589, 793] width 443 height 59
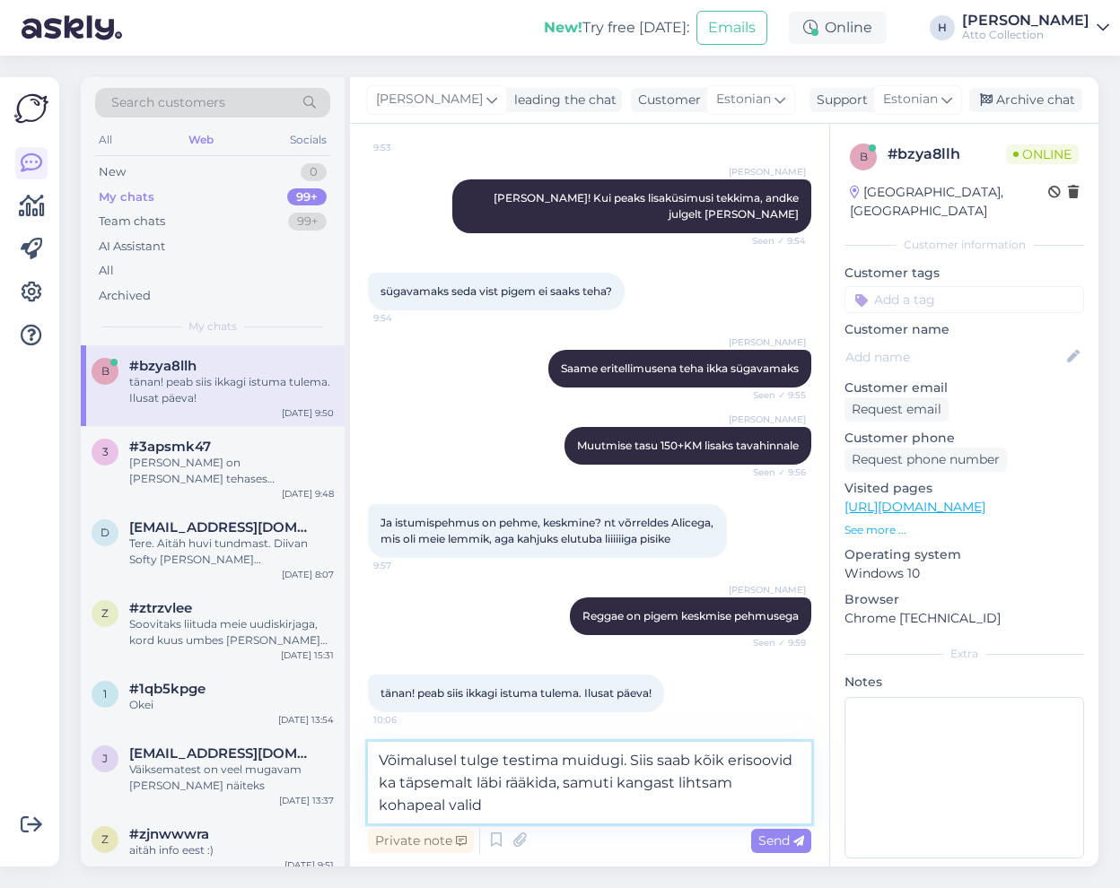
type textarea "Võimalusel tulge testima muidugi. Siis saab kõik erisoovid ka täpsemalt läbi rä…"
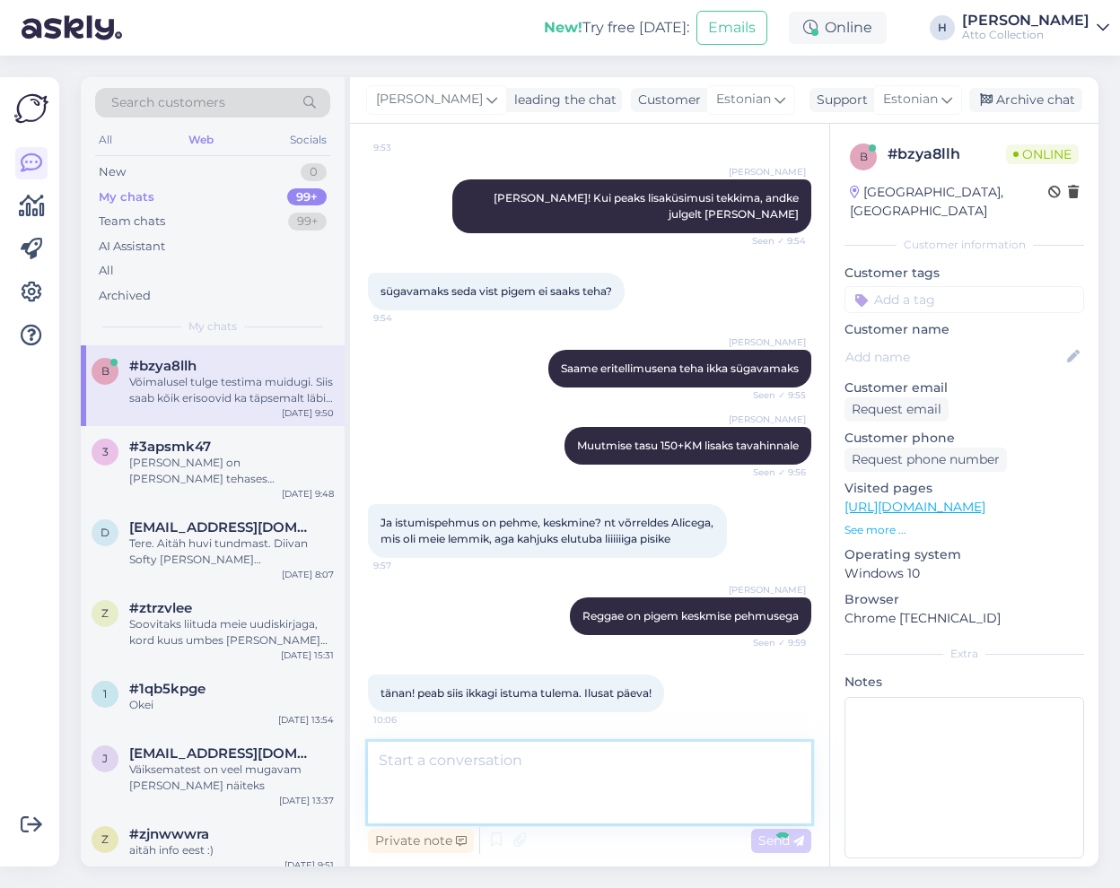
scroll to position [454, 0]
